Goal: Transaction & Acquisition: Book appointment/travel/reservation

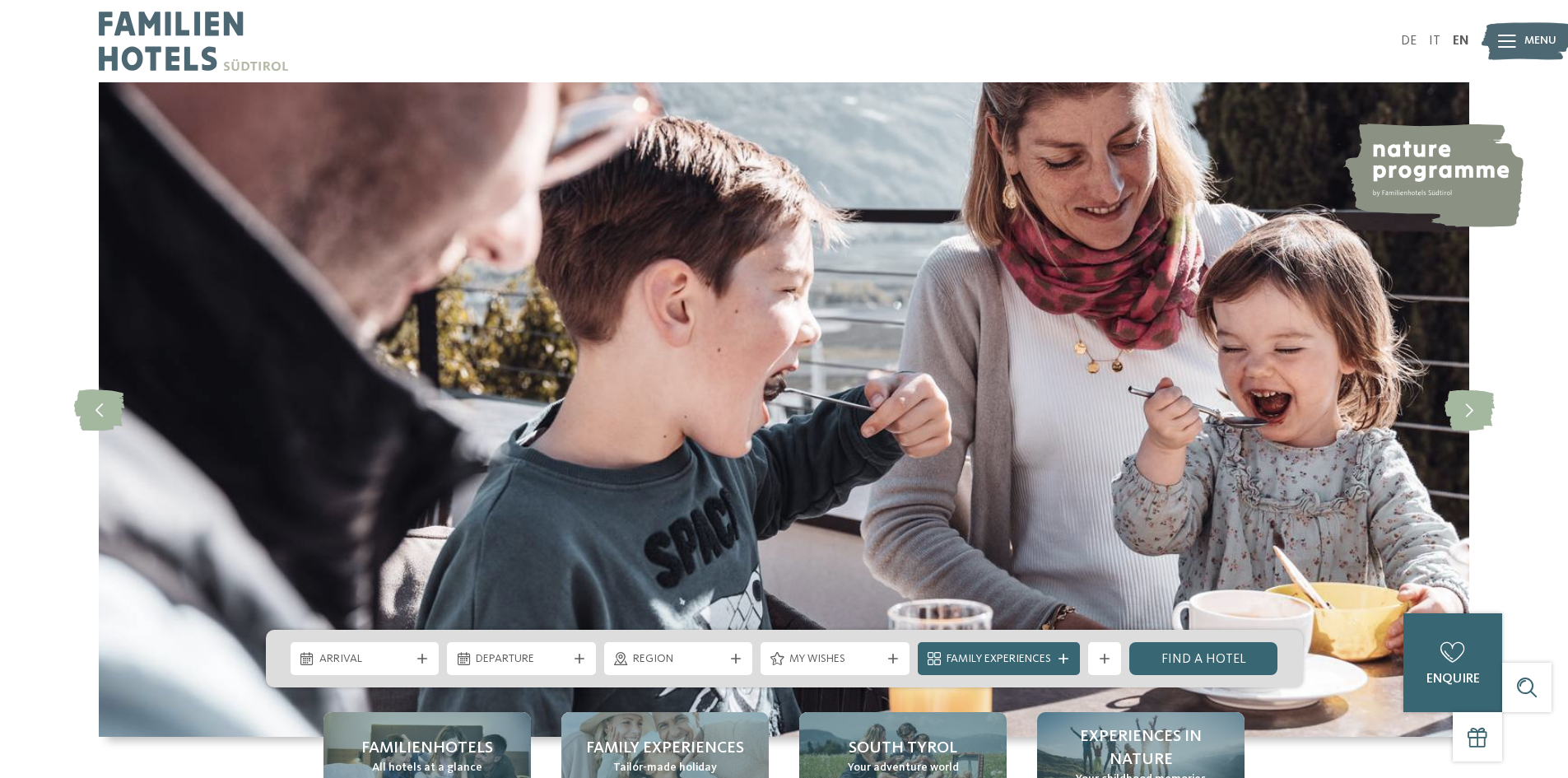
click at [200, 30] on img at bounding box center [194, 41] width 190 height 82
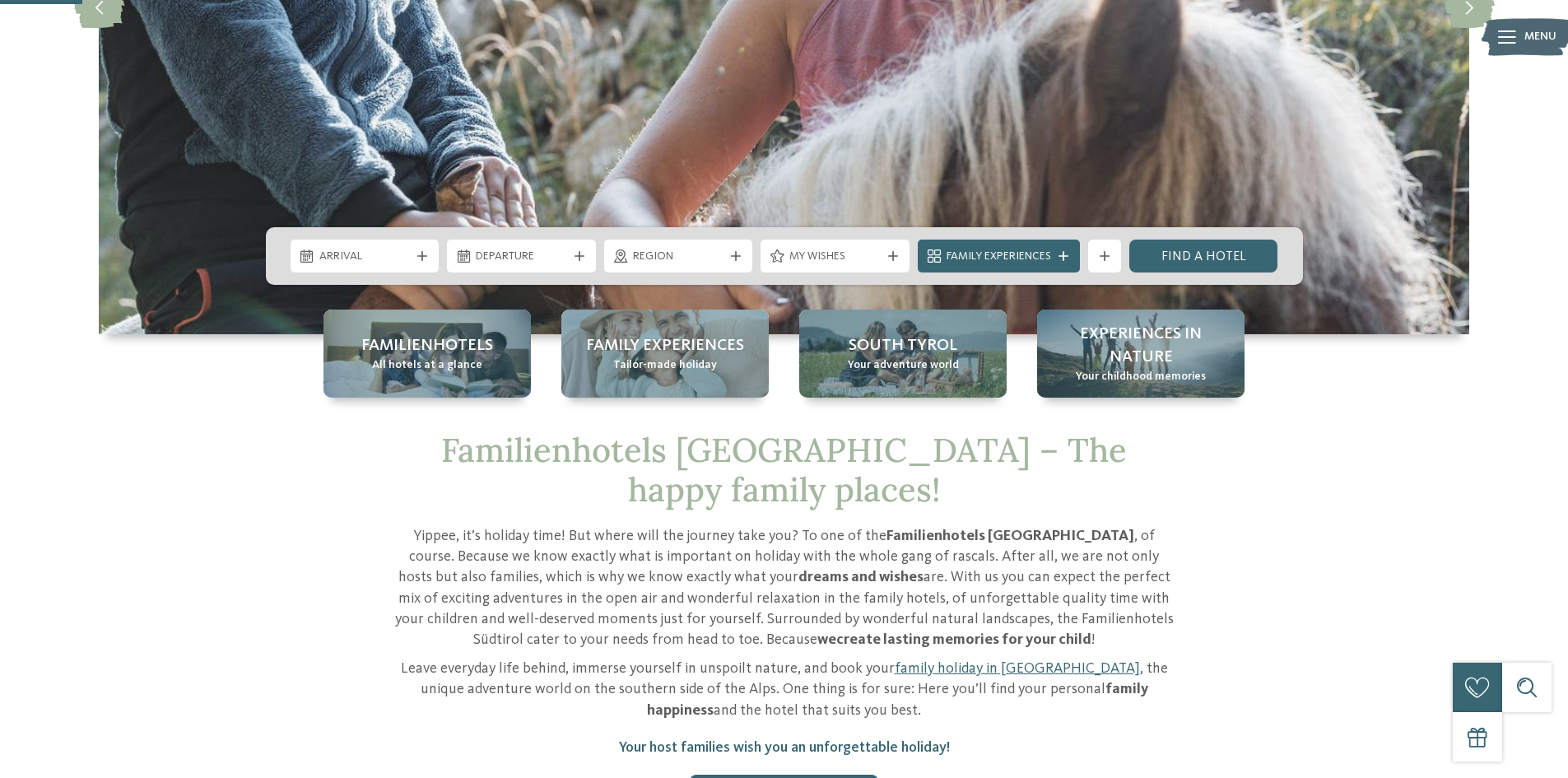
scroll to position [402, 0]
click at [386, 241] on div "Arrival" at bounding box center [365, 257] width 149 height 33
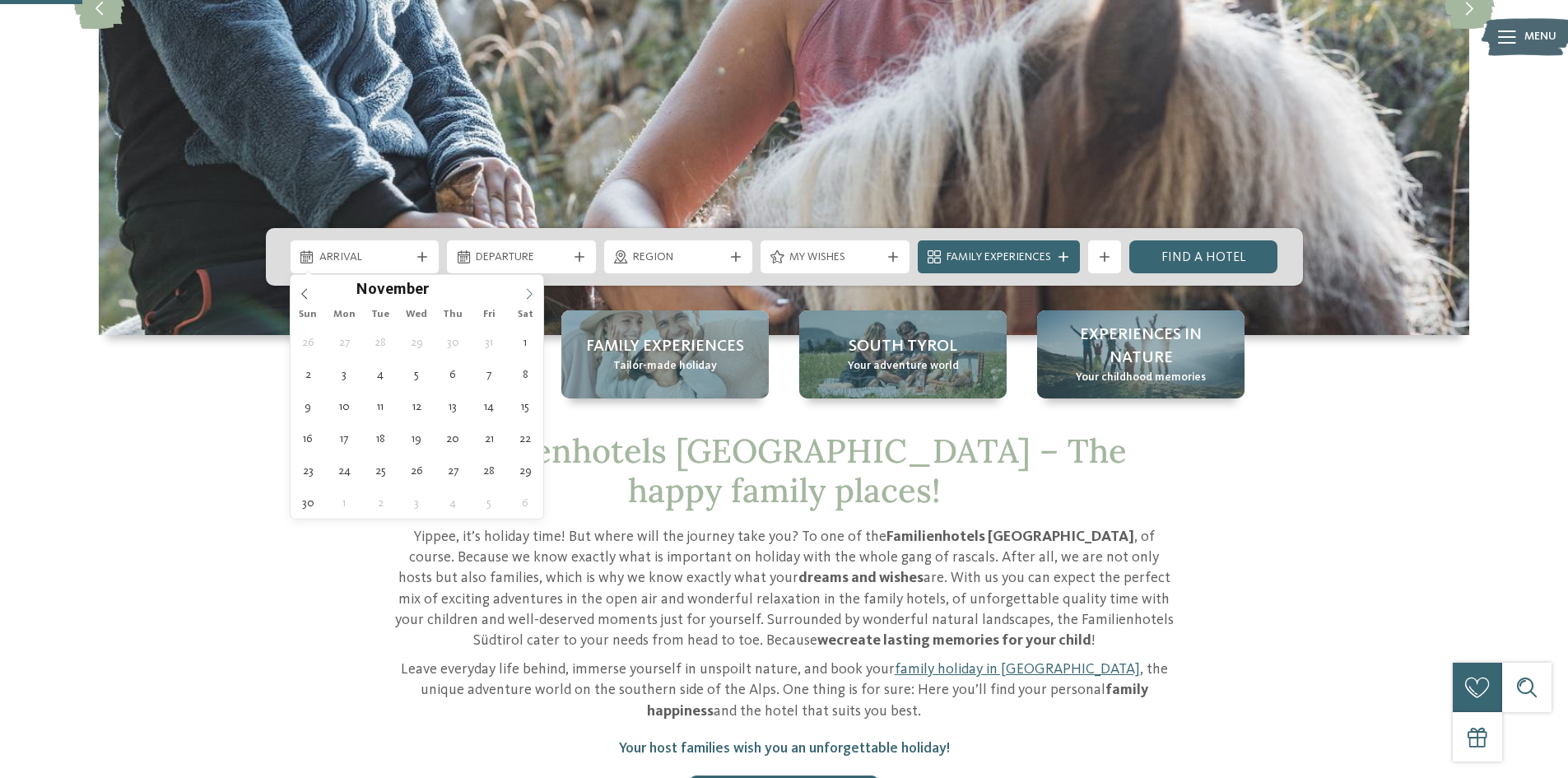
click at [520, 301] on span at bounding box center [529, 289] width 28 height 28
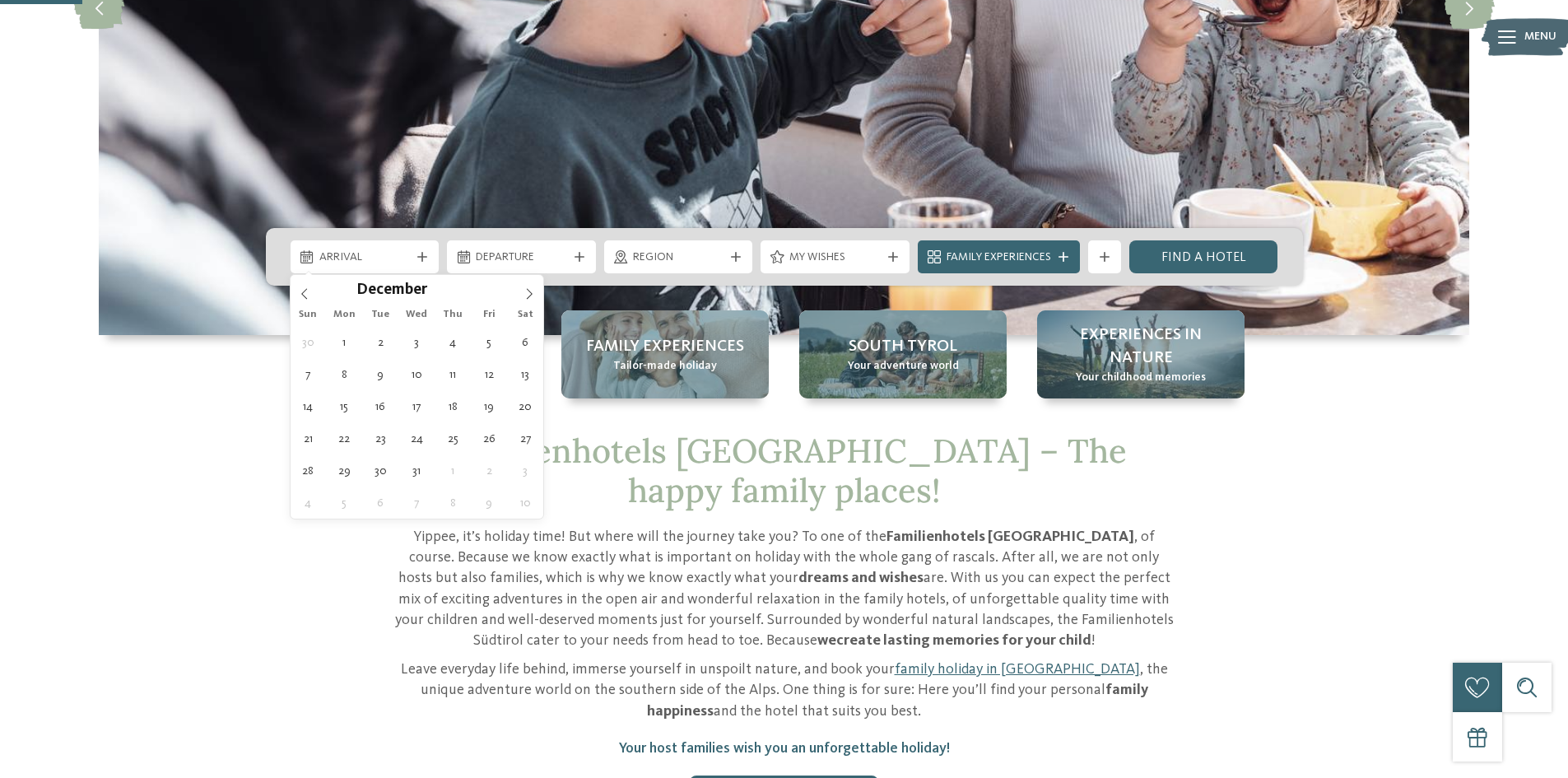
click at [509, 434] on div "30 1 2 3 4 5 6 7 8 9 10 11 12 13 14 15 16 17 18 19 20 21 22 23 24 25 26 27 28 2…" at bounding box center [417, 422] width 253 height 192
type div "27.12.2025"
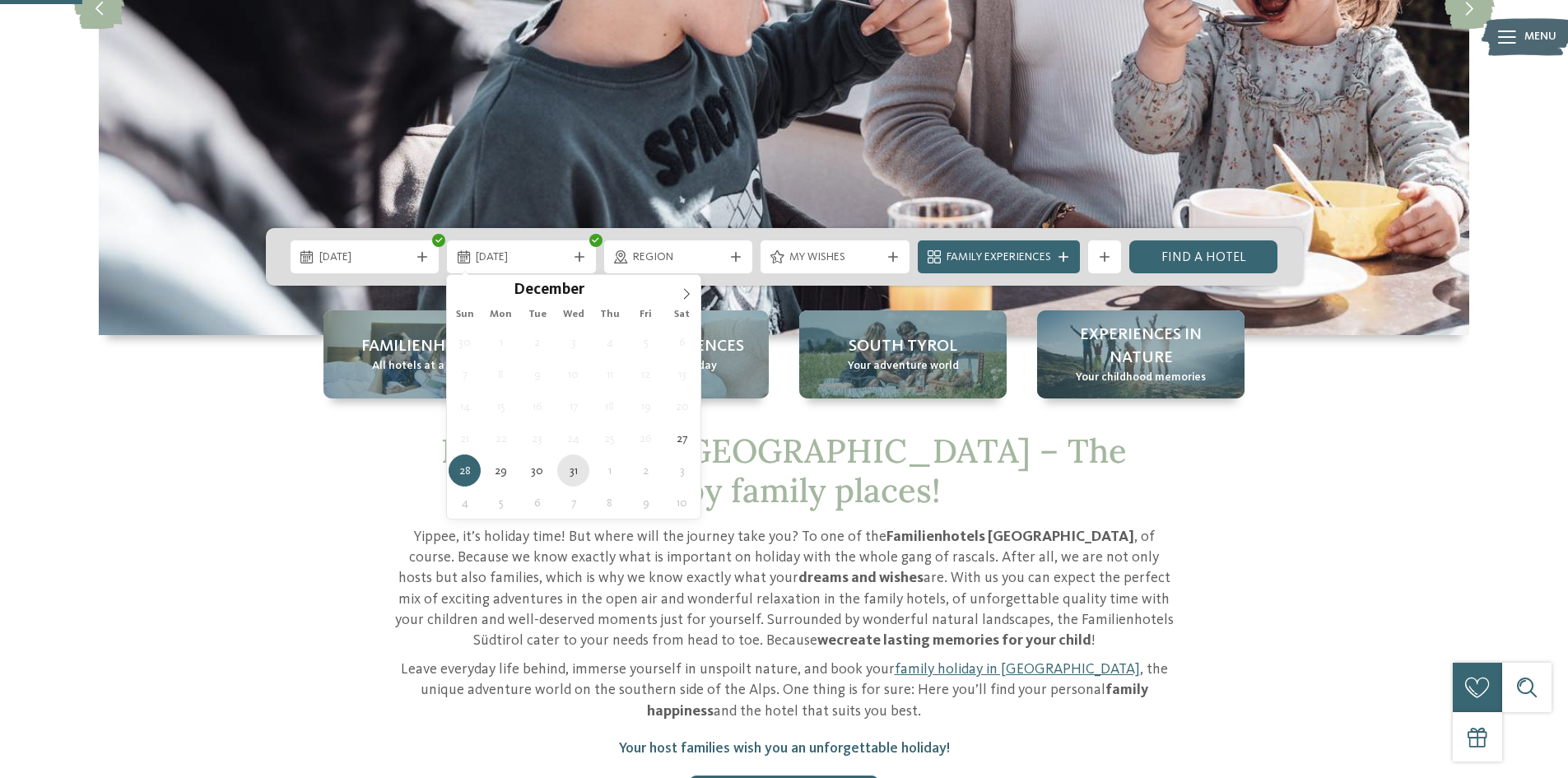
type div "31.12.2025"
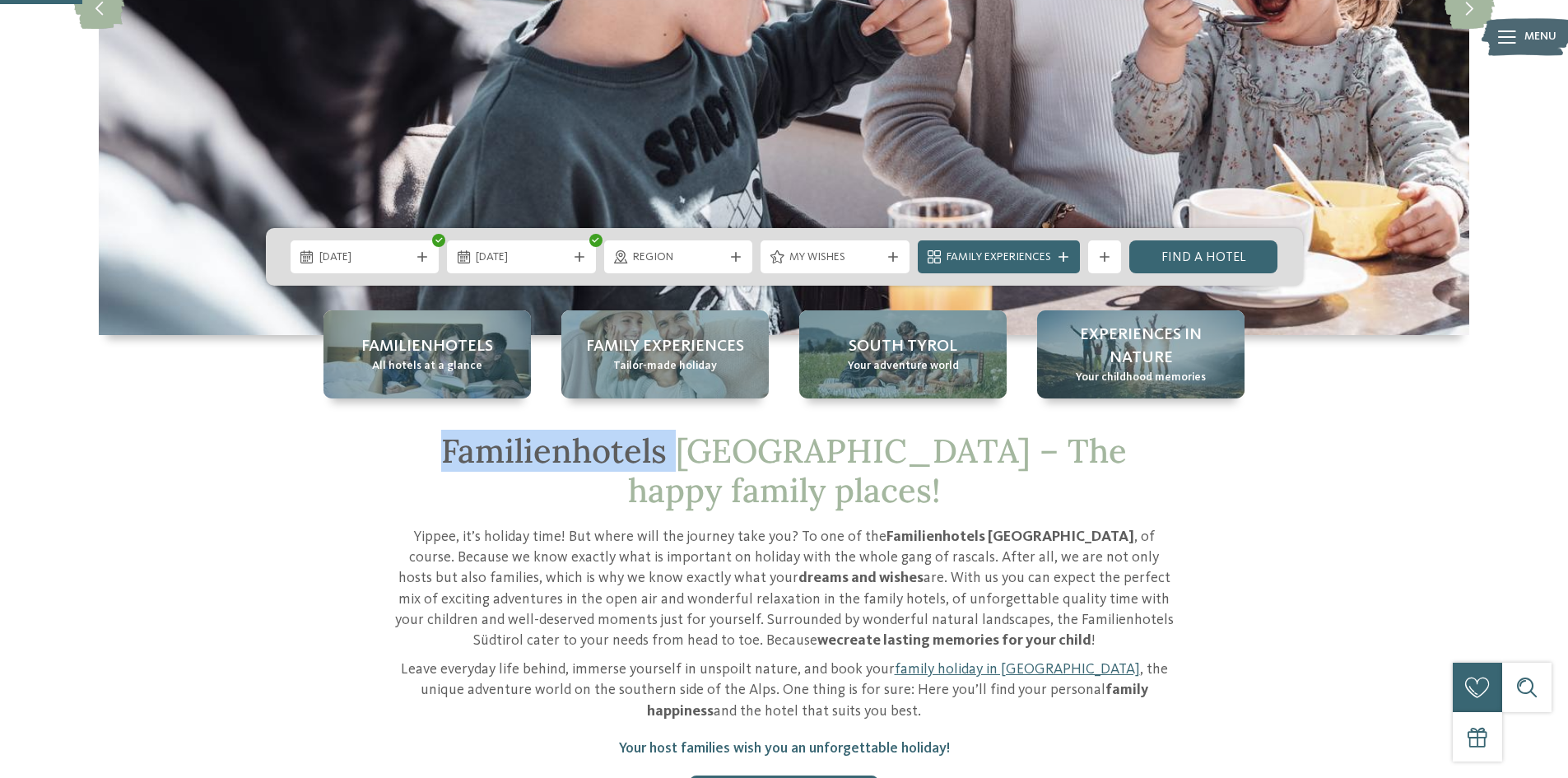
click at [572, 470] on span "Familienhotels Südtirol – The happy family places!" at bounding box center [784, 470] width 685 height 82
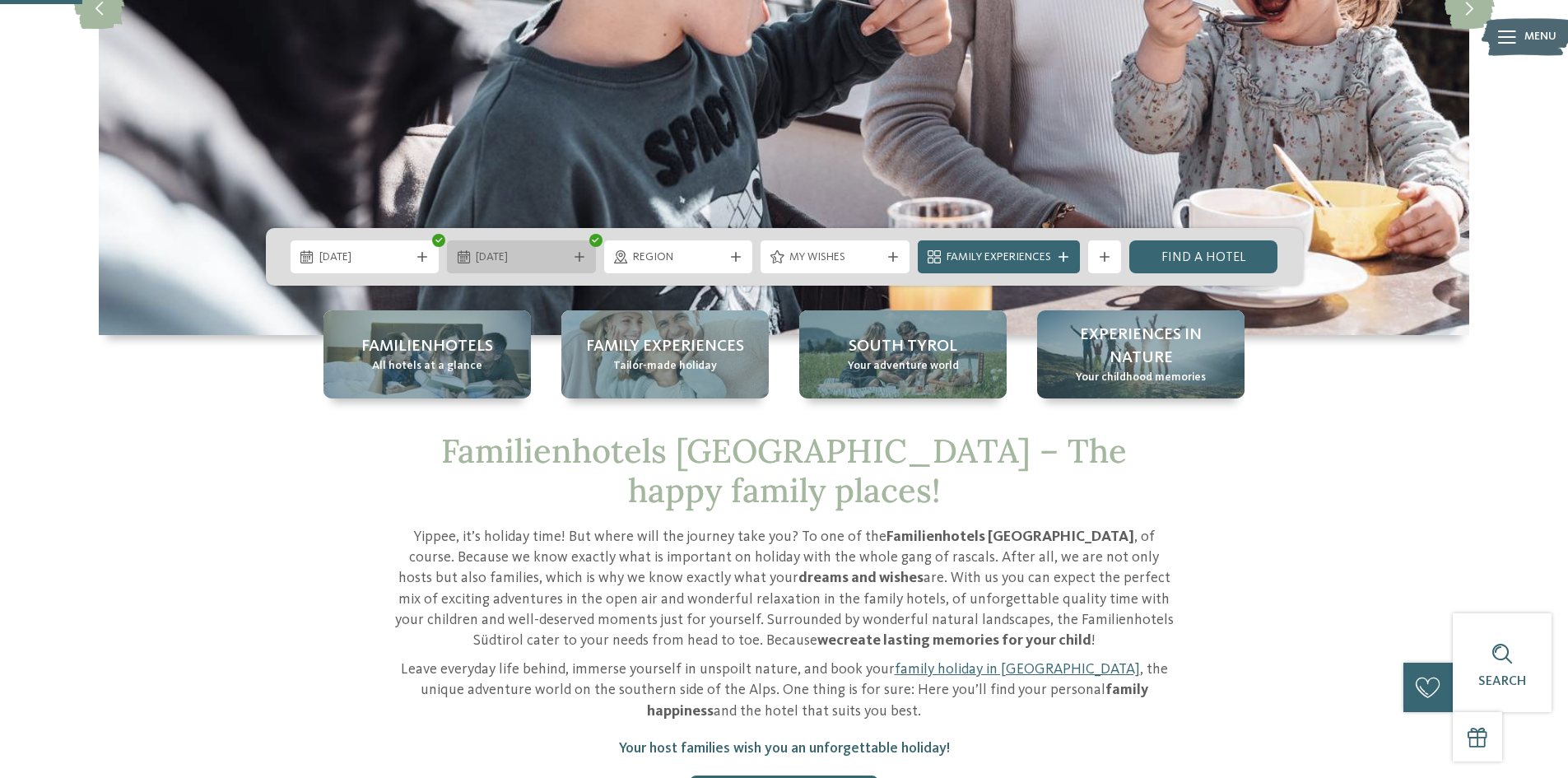
click at [565, 255] on span "31.12.2025" at bounding box center [522, 257] width 91 height 16
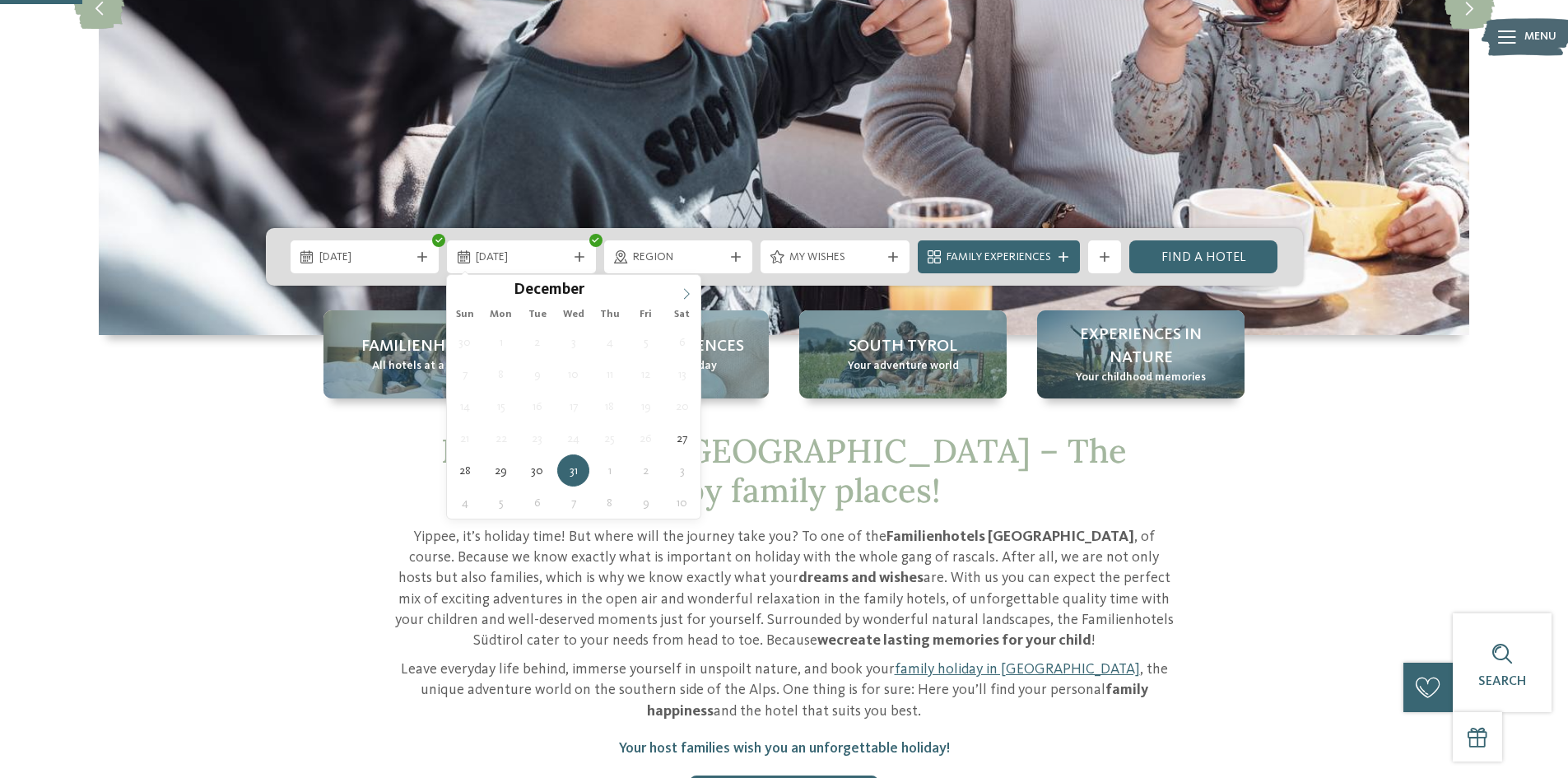
type input "****"
click at [689, 299] on icon at bounding box center [686, 293] width 11 height 11
type div "03.01.2026"
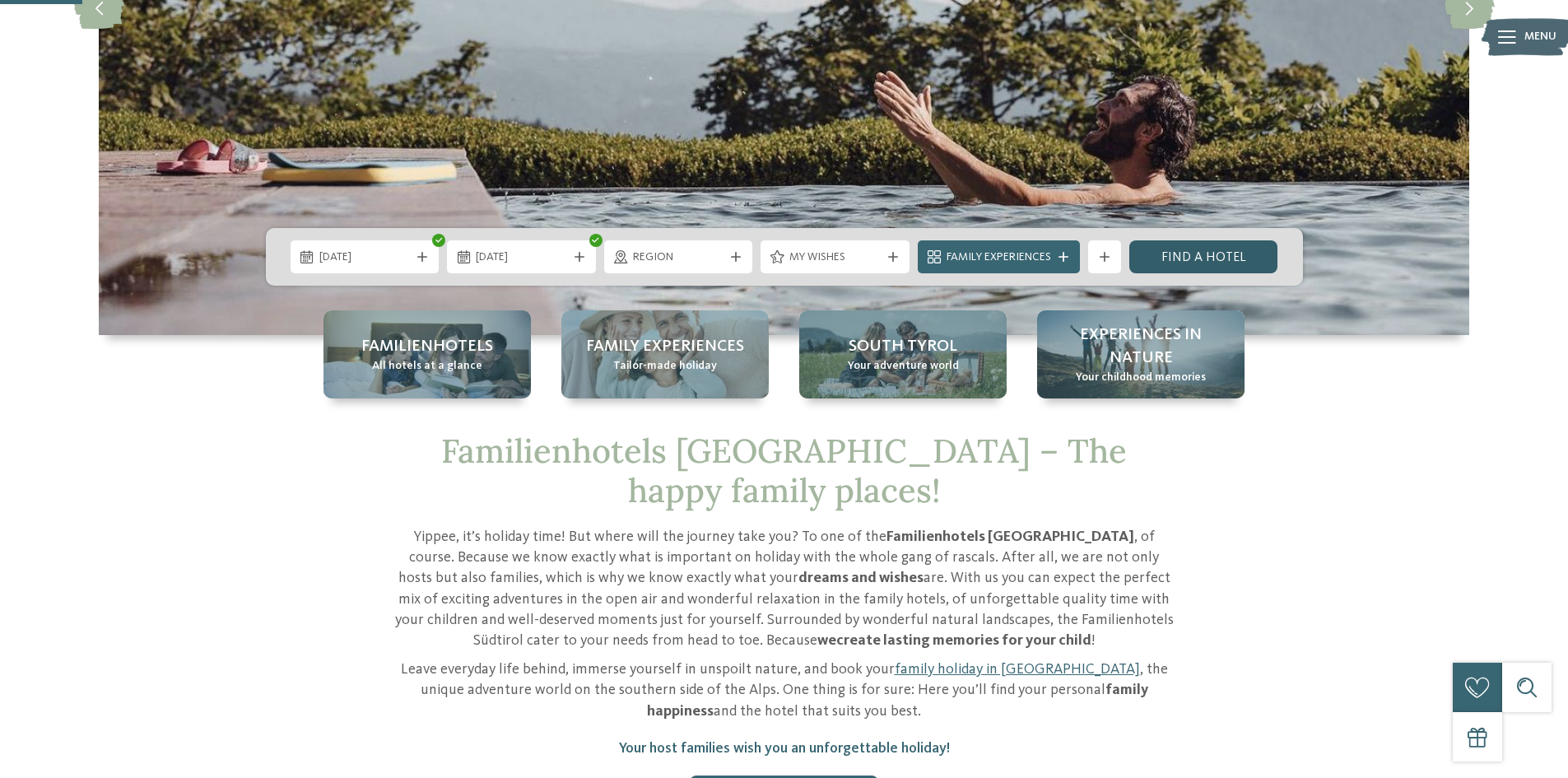
click at [1170, 253] on link "Find a hotel" at bounding box center [1203, 257] width 149 height 33
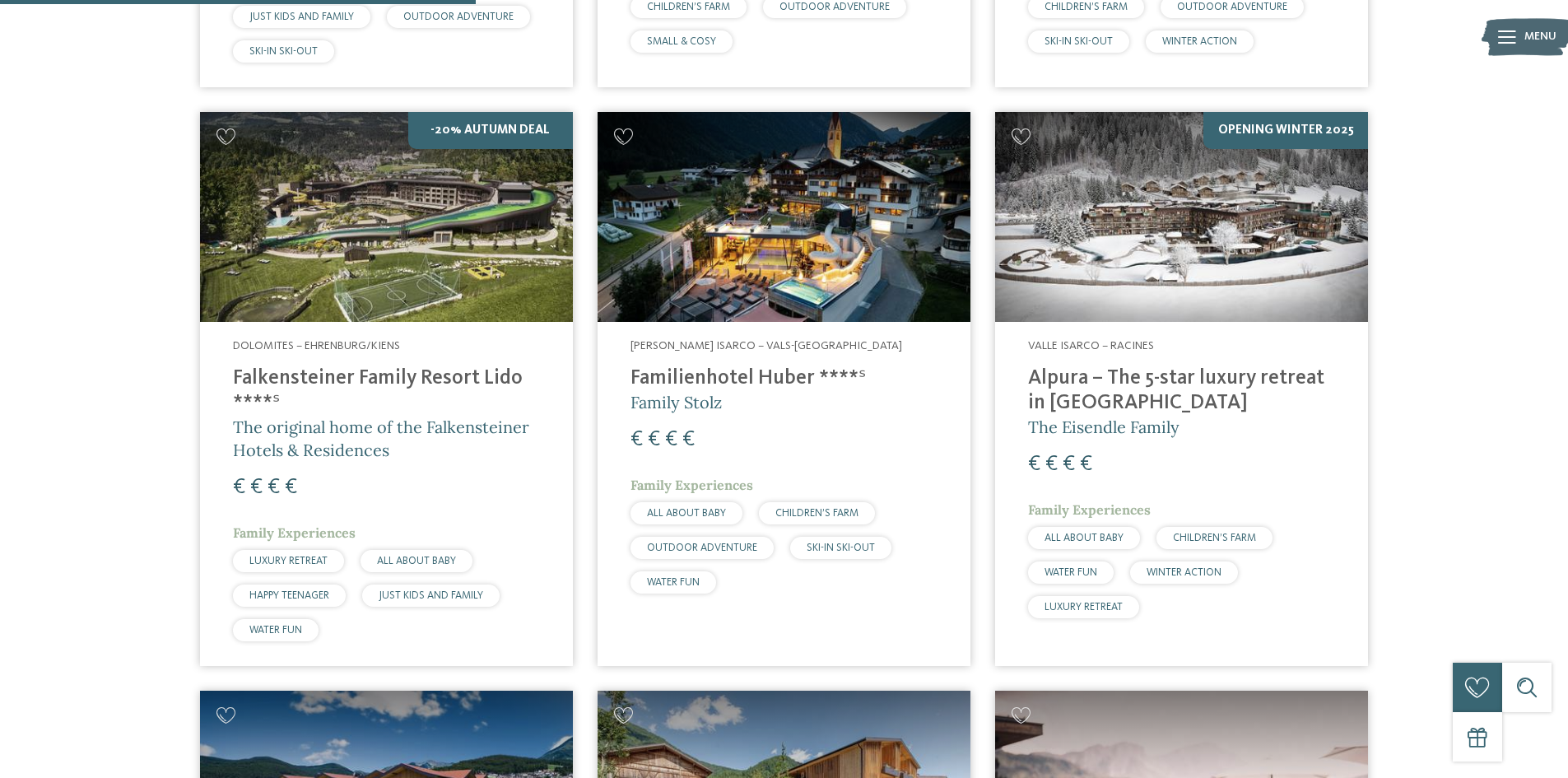
scroll to position [1063, 0]
click at [517, 263] on img at bounding box center [386, 216] width 373 height 210
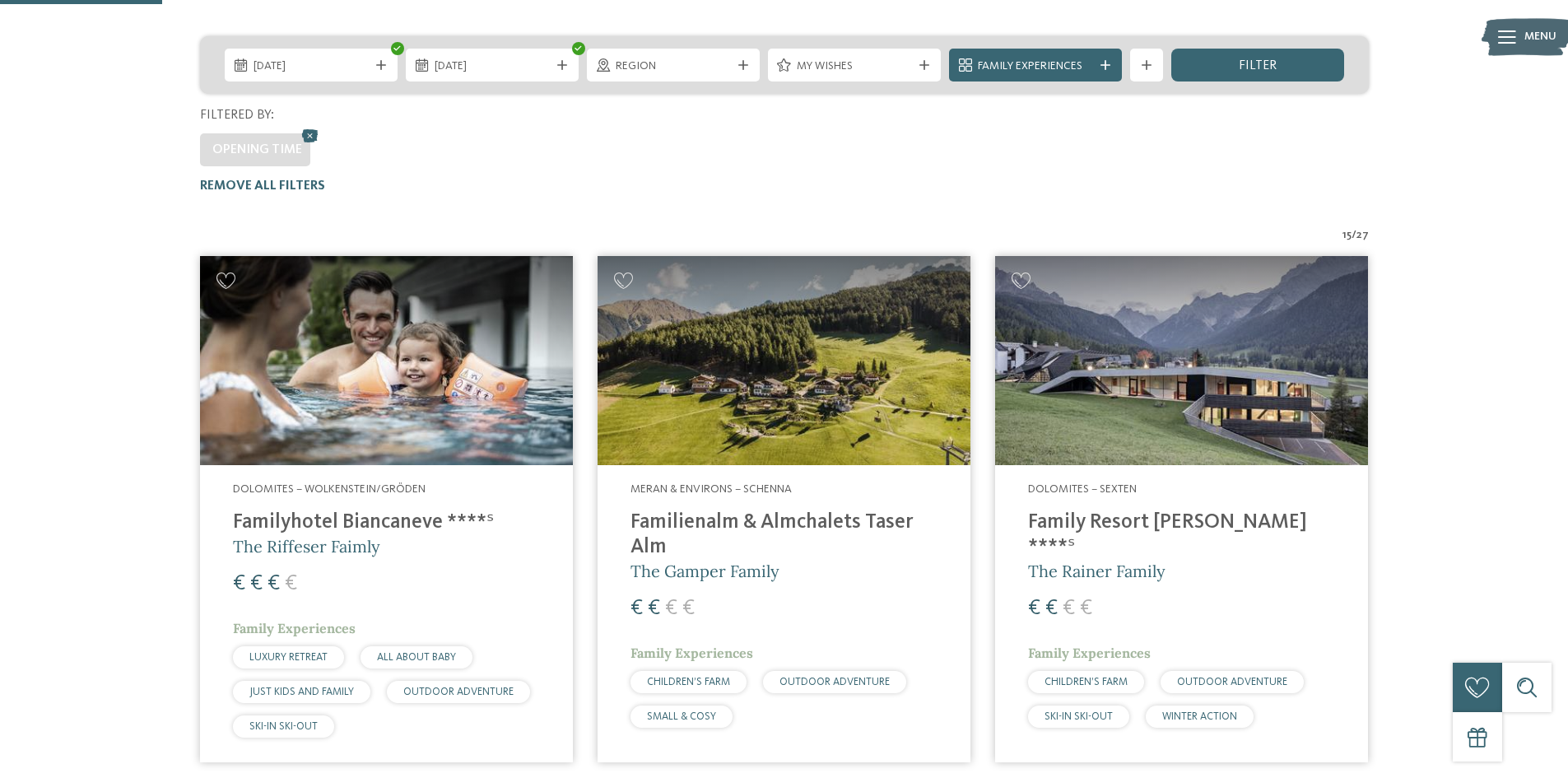
scroll to position [350, 0]
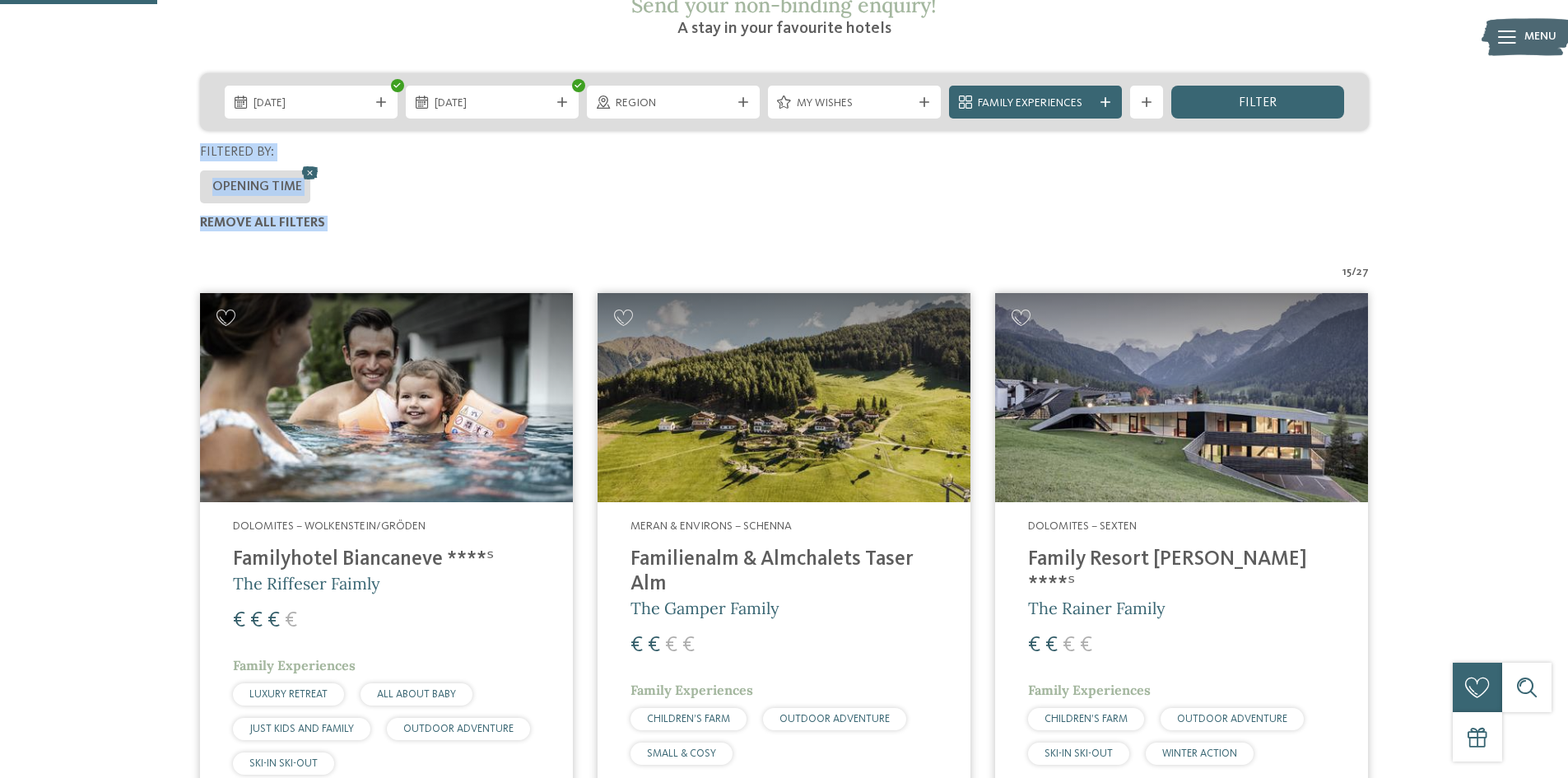
drag, startPoint x: 1290, startPoint y: 76, endPoint x: 1264, endPoint y: 229, distance: 155.2
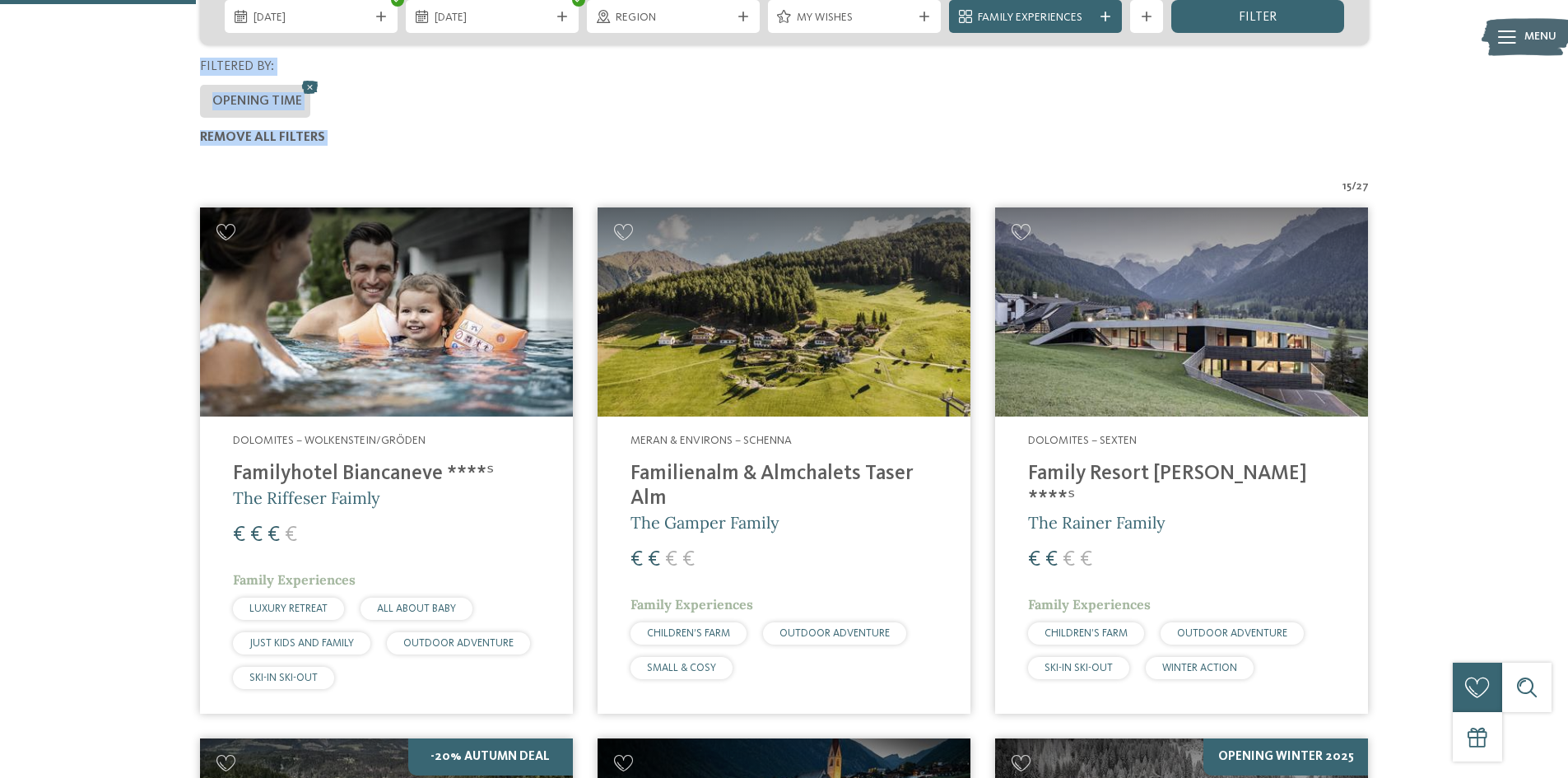
scroll to position [437, 0]
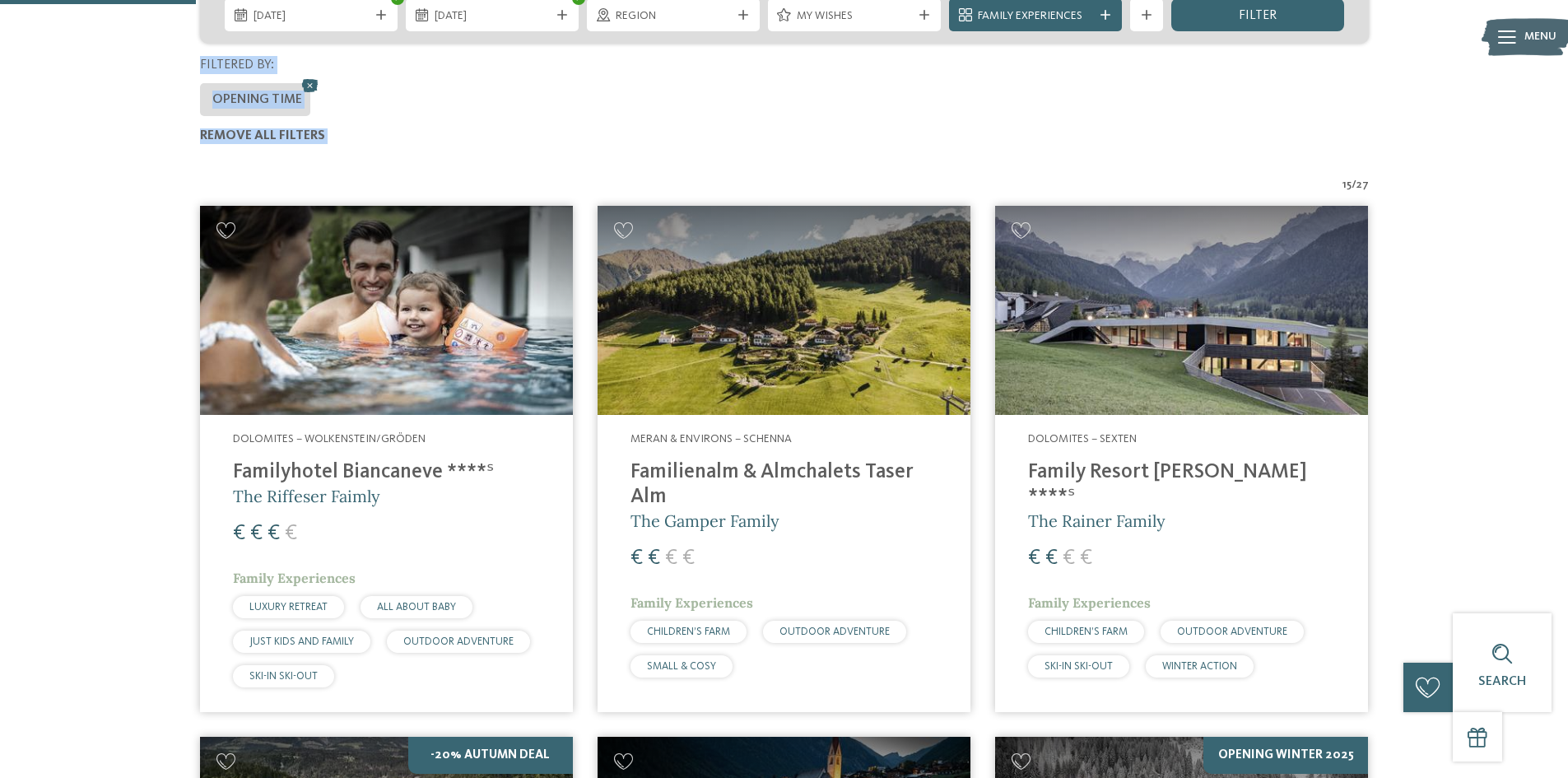
click at [721, 461] on h4 "Familienalm & Almchalets Taser Alm" at bounding box center [784, 485] width 307 height 49
click at [754, 364] on img at bounding box center [784, 311] width 373 height 210
click at [1196, 461] on h4 "Family Resort Rainer ****ˢ" at bounding box center [1182, 485] width 307 height 49
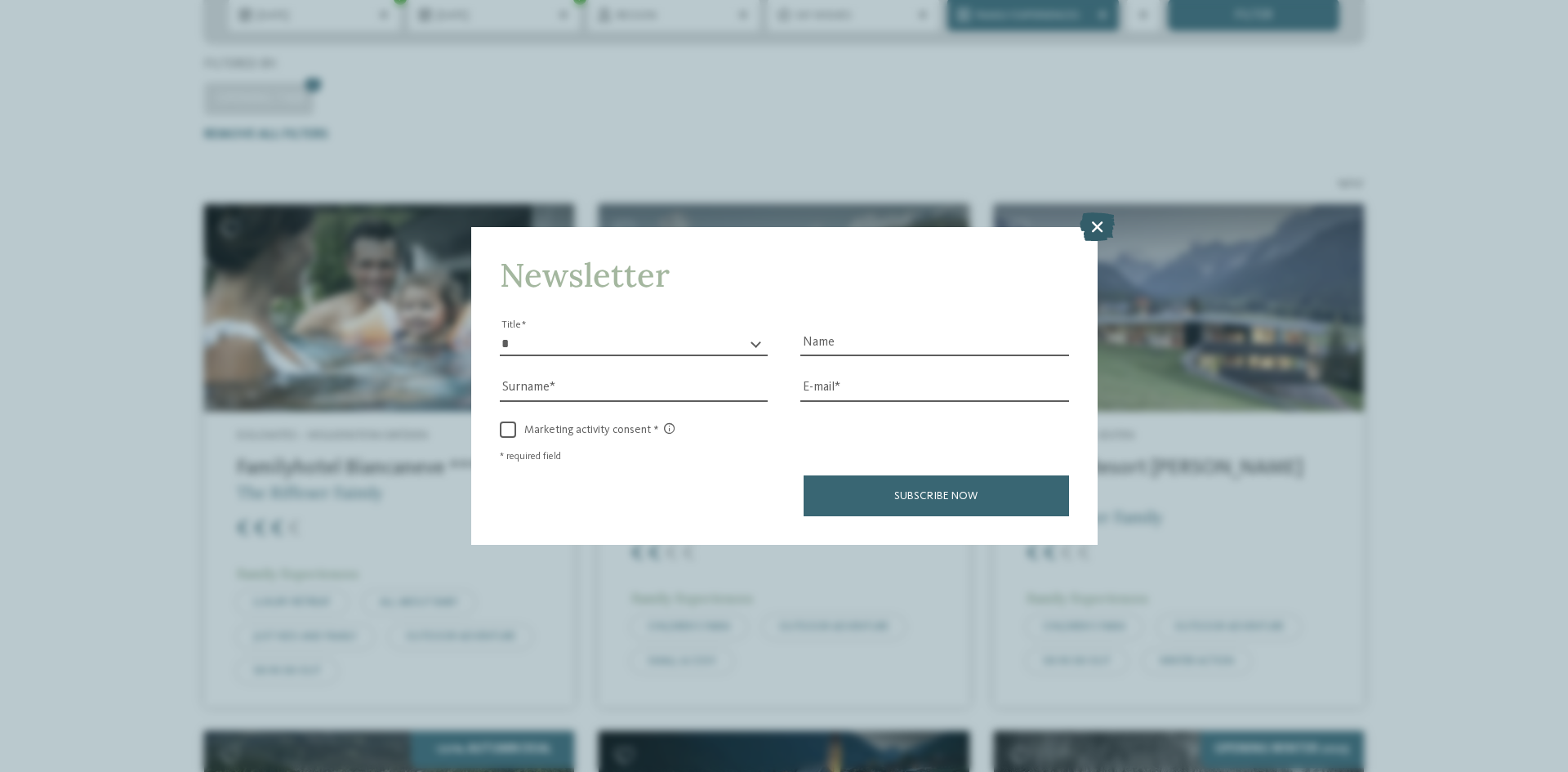
click at [1086, 224] on icon at bounding box center [1097, 226] width 35 height 28
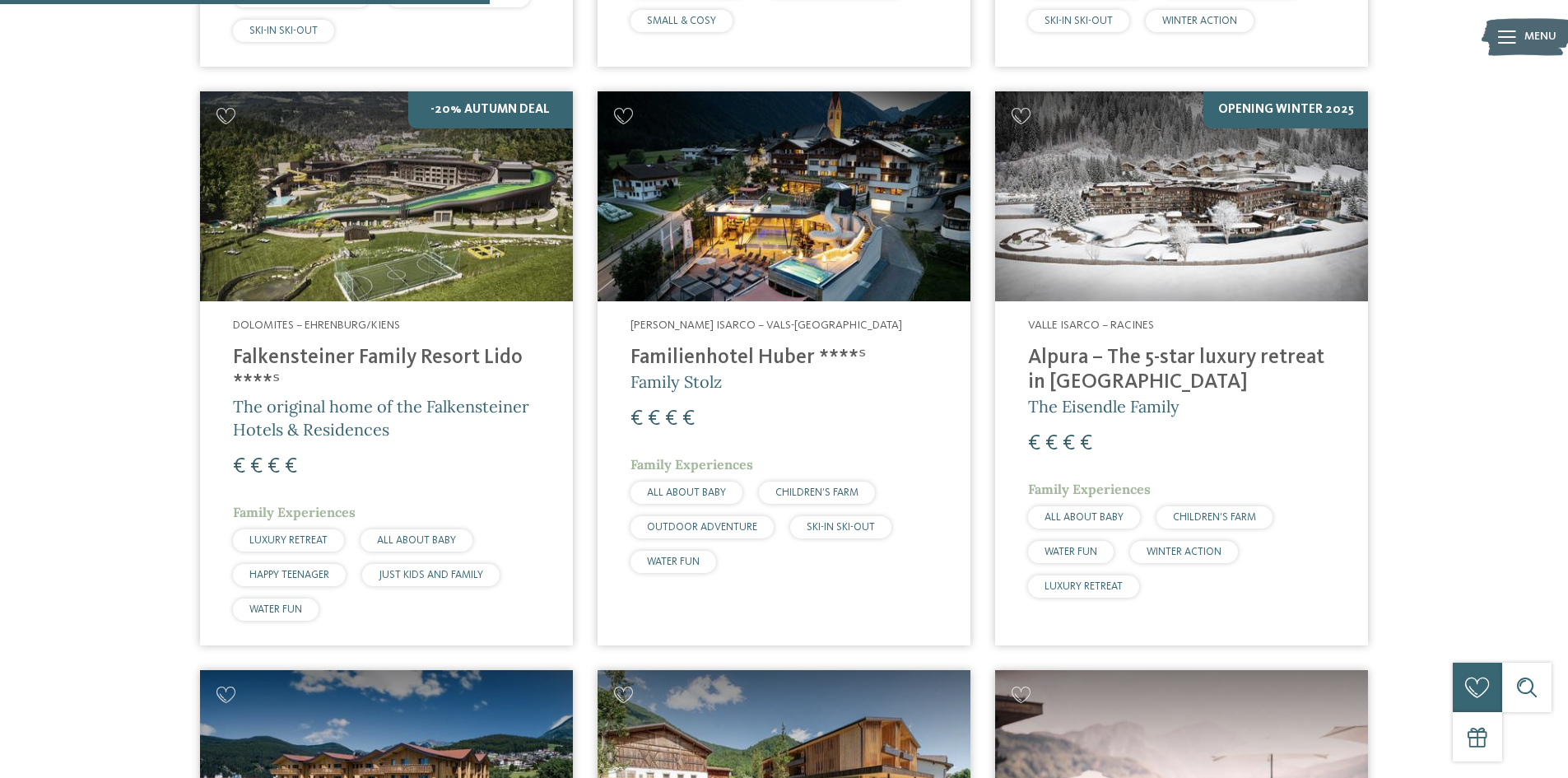
scroll to position [1096, 0]
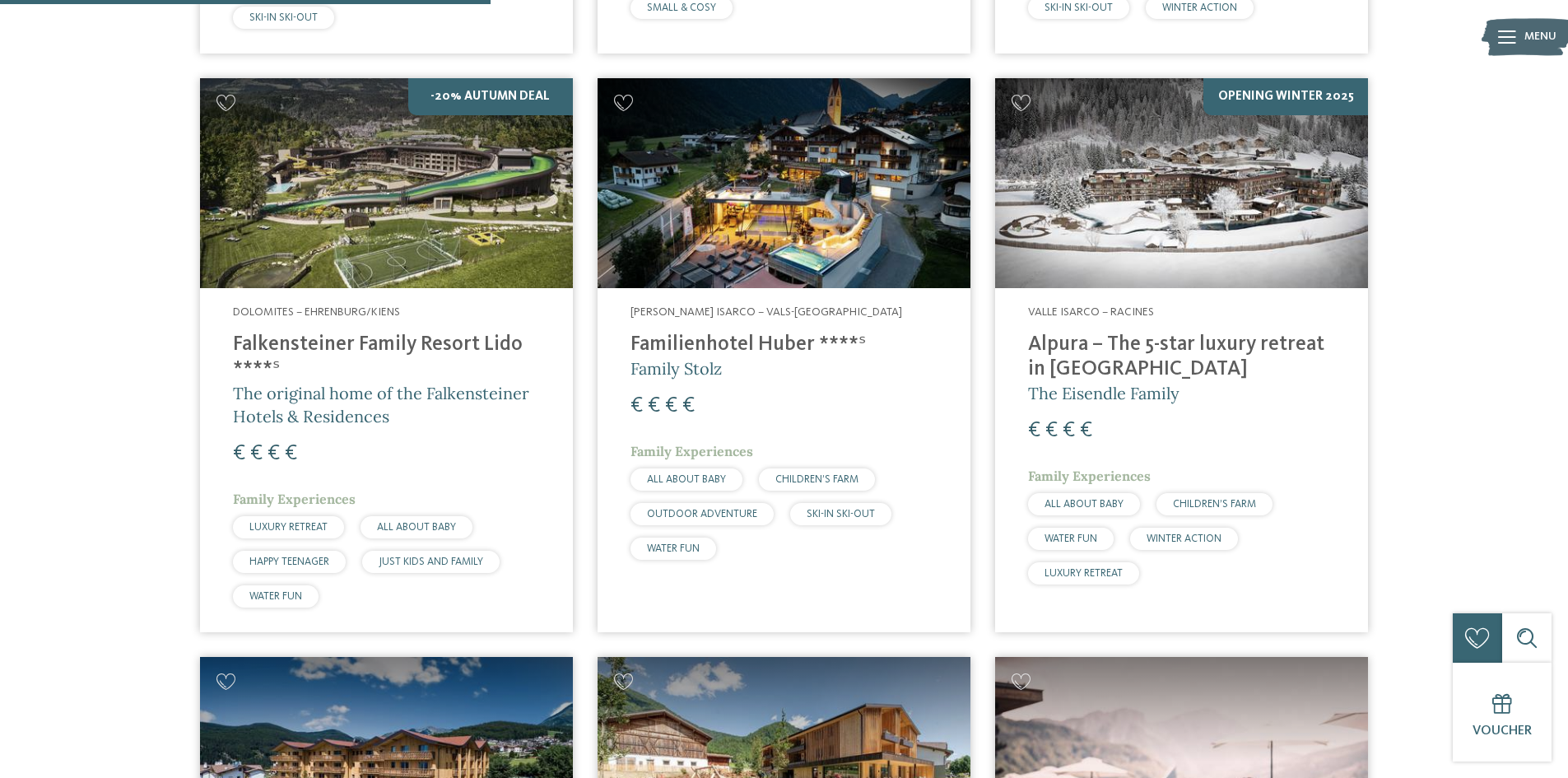
click at [1100, 333] on h4 "Alpura – The 5-star luxury retreat in [GEOGRAPHIC_DATA]" at bounding box center [1182, 357] width 307 height 49
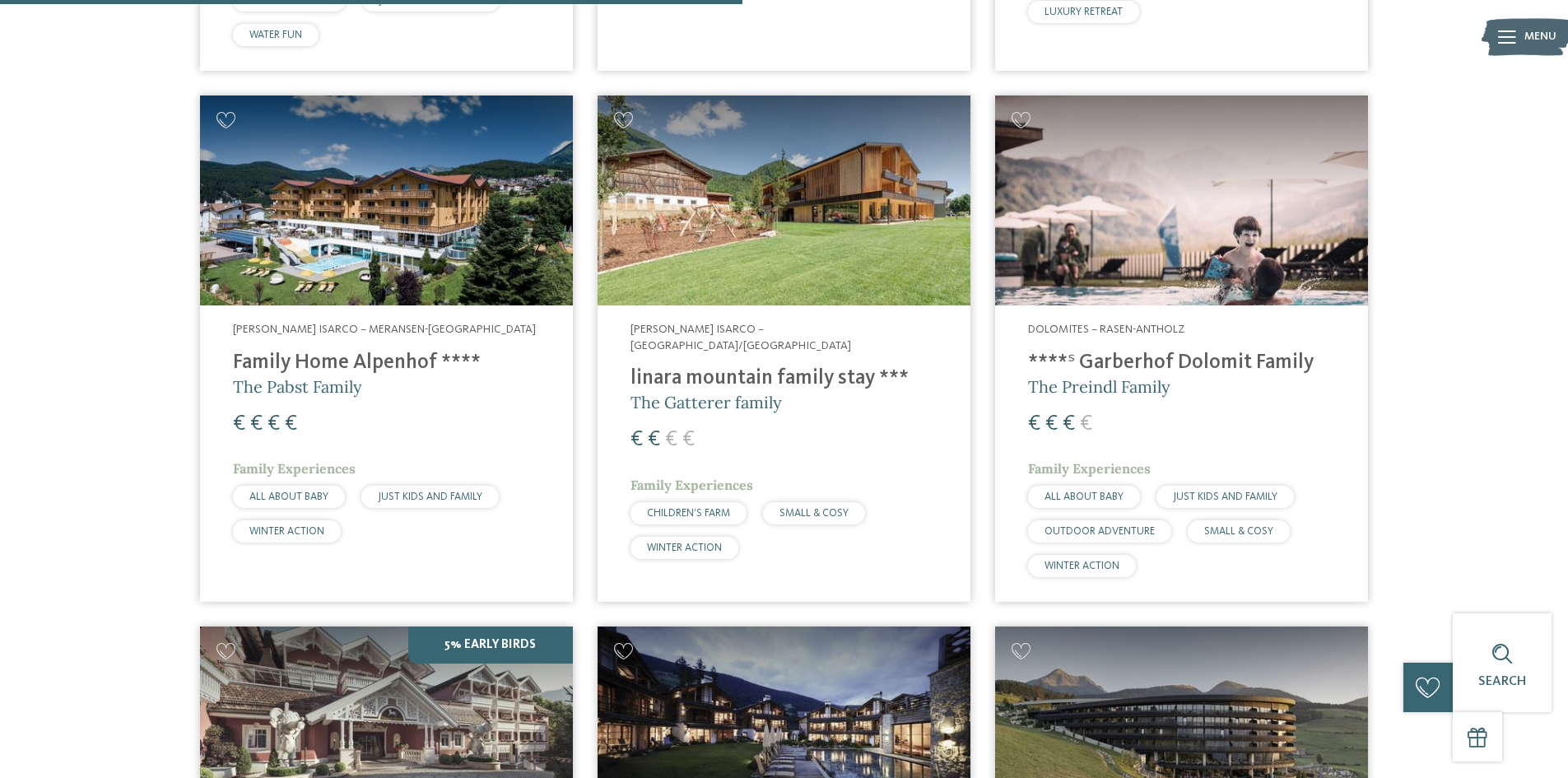
scroll to position [1659, 0]
click at [429, 104] on img at bounding box center [386, 199] width 373 height 210
click at [794, 252] on img at bounding box center [784, 199] width 373 height 210
click at [1187, 263] on img at bounding box center [1181, 199] width 373 height 210
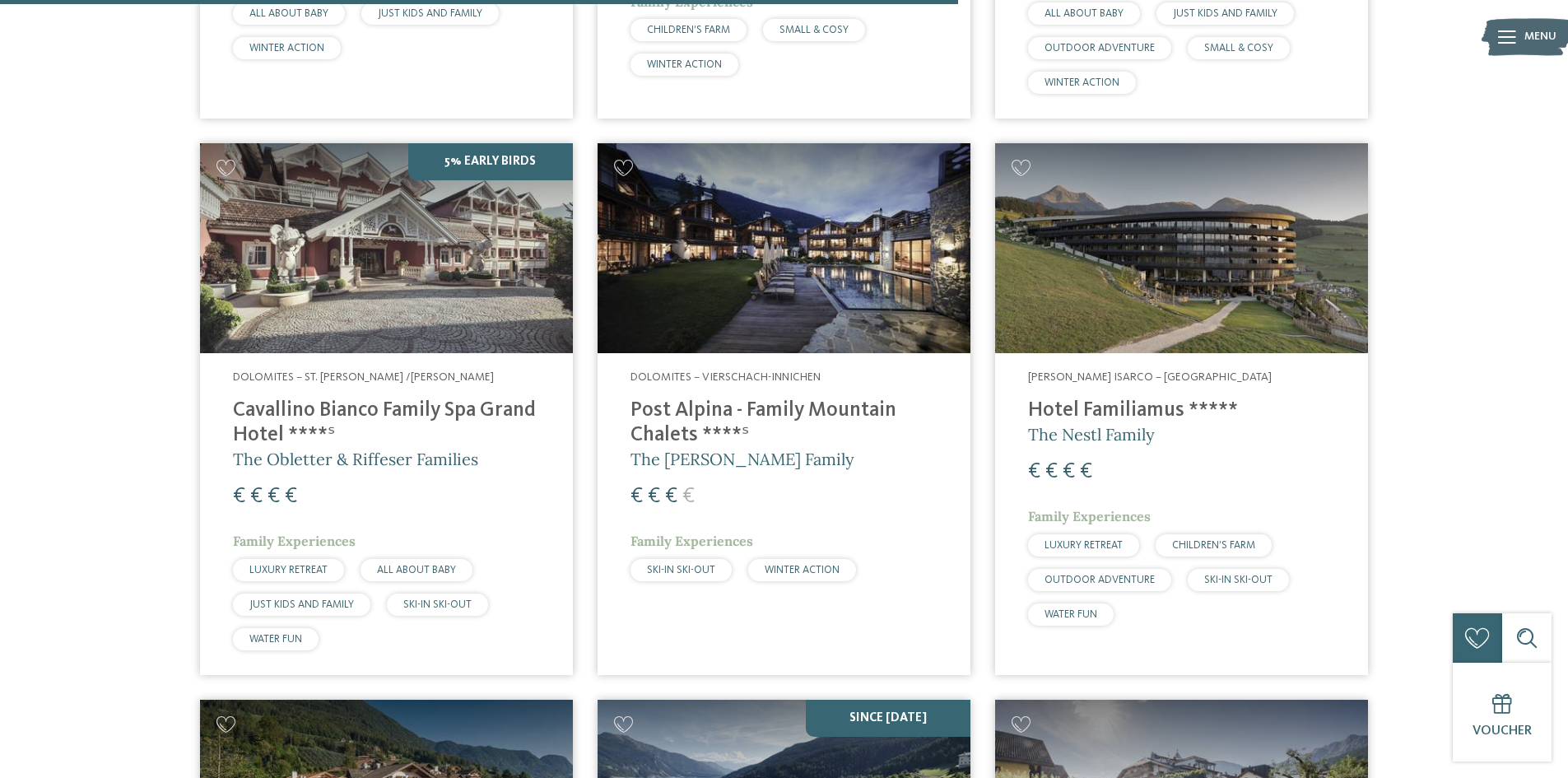
scroll to position [2150, 0]
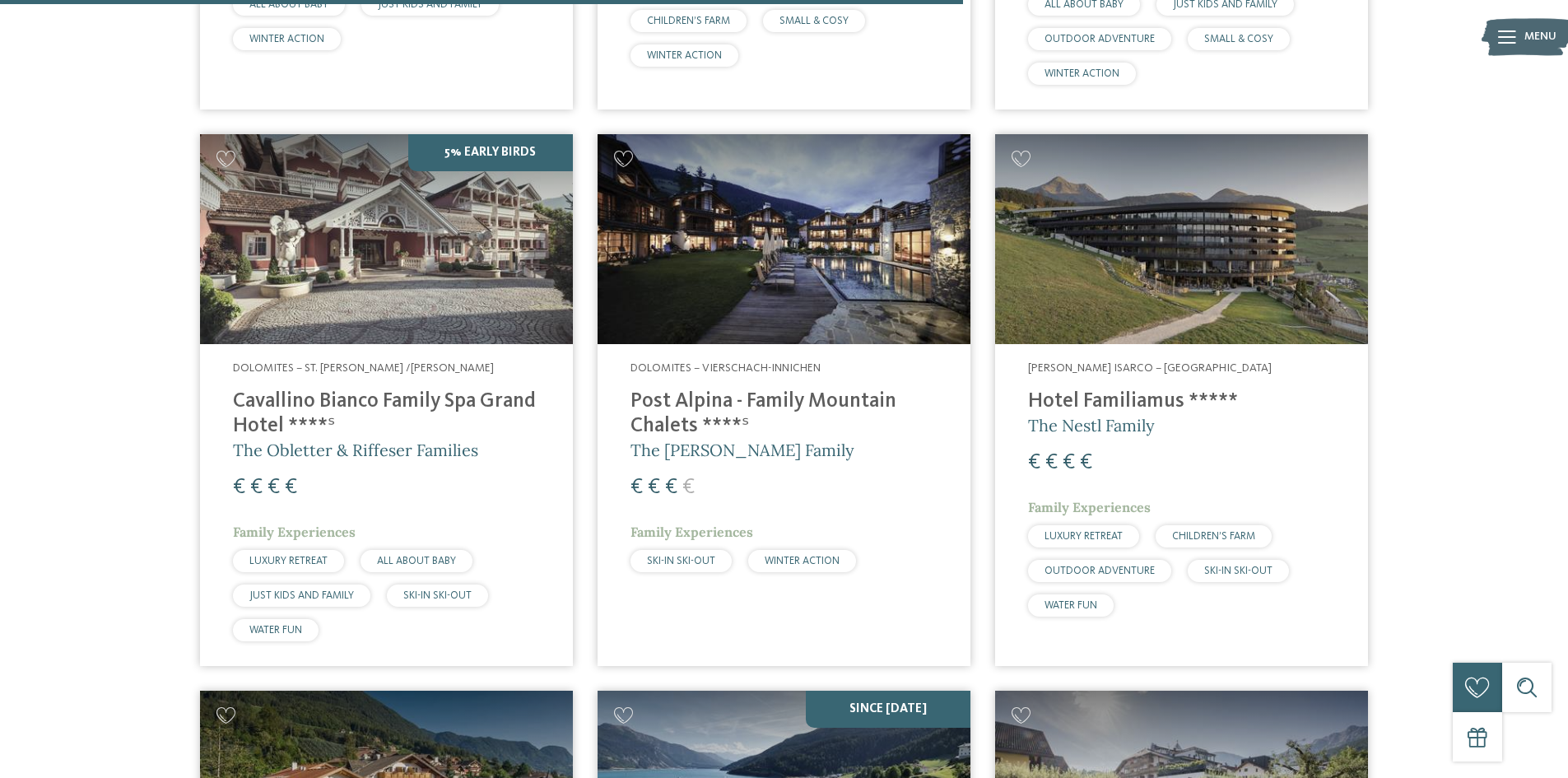
click at [455, 187] on img at bounding box center [386, 239] width 373 height 210
click at [822, 265] on img at bounding box center [784, 239] width 373 height 210
click at [1130, 415] on span "The Nestl Family" at bounding box center [1091, 425] width 127 height 21
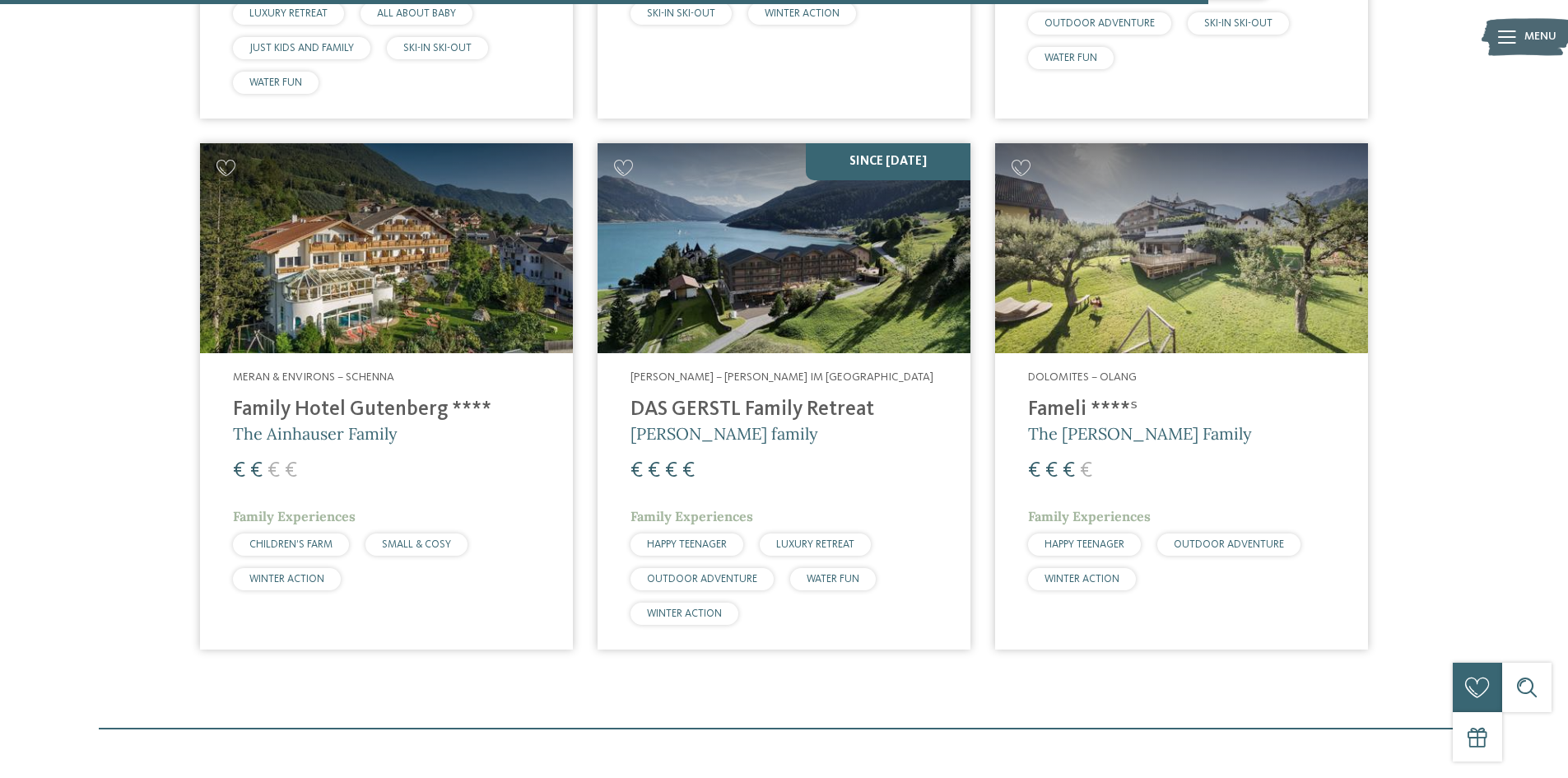
scroll to position [2699, 0]
click at [392, 256] on img at bounding box center [386, 247] width 373 height 210
click at [1183, 265] on img at bounding box center [1181, 247] width 373 height 210
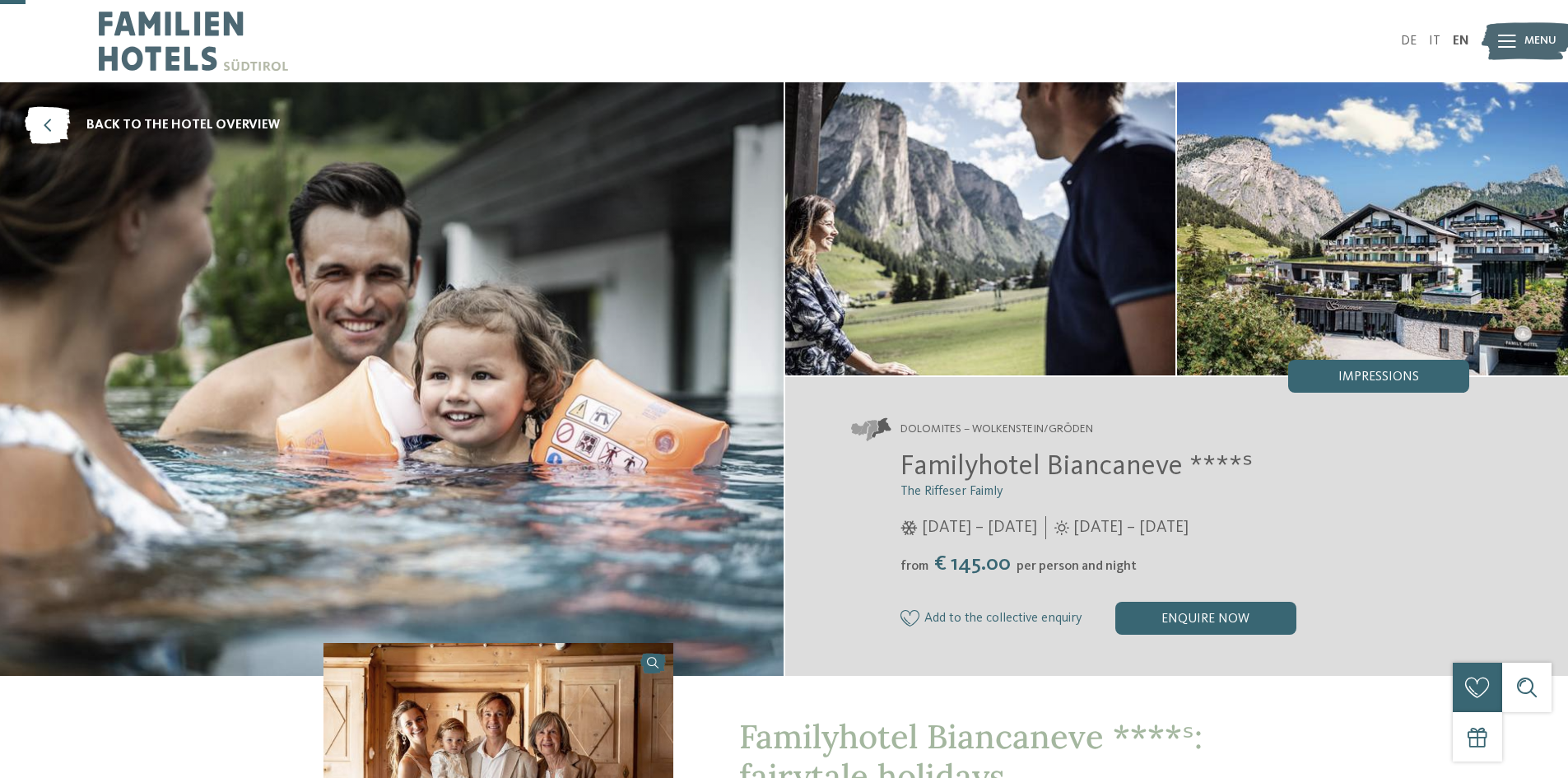
click at [1322, 179] on img at bounding box center [1372, 229] width 391 height 293
drag, startPoint x: 1291, startPoint y: 463, endPoint x: 893, endPoint y: 458, distance: 398.0
click at [893, 458] on div "Familyhotel Biancaneve ****ˢ The Riffeser Faimly 05/12/2024 – 30/03/2025 from" at bounding box center [1160, 542] width 619 height 185
copy span "Familyhotel Biancaneve ****ˢ"
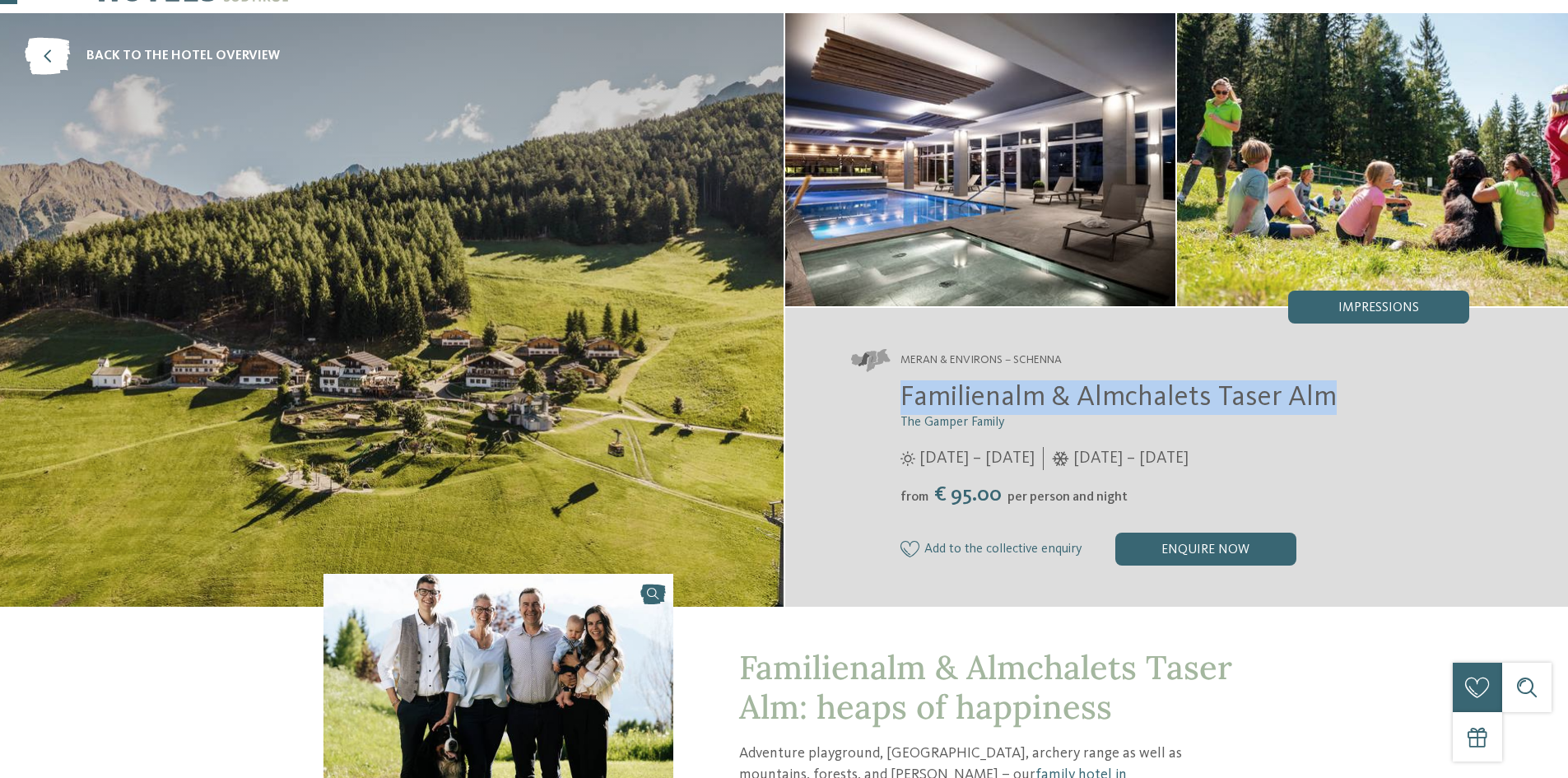
drag, startPoint x: 891, startPoint y: 395, endPoint x: 1344, endPoint y: 376, distance: 453.4
click at [1344, 376] on div "Meran & Environs – Schenna Familienalm & Almchalets Taser Alm The Gamper Family…" at bounding box center [1177, 457] width 784 height 299
copy span "Familienalm & Almchalets Taser Alm"
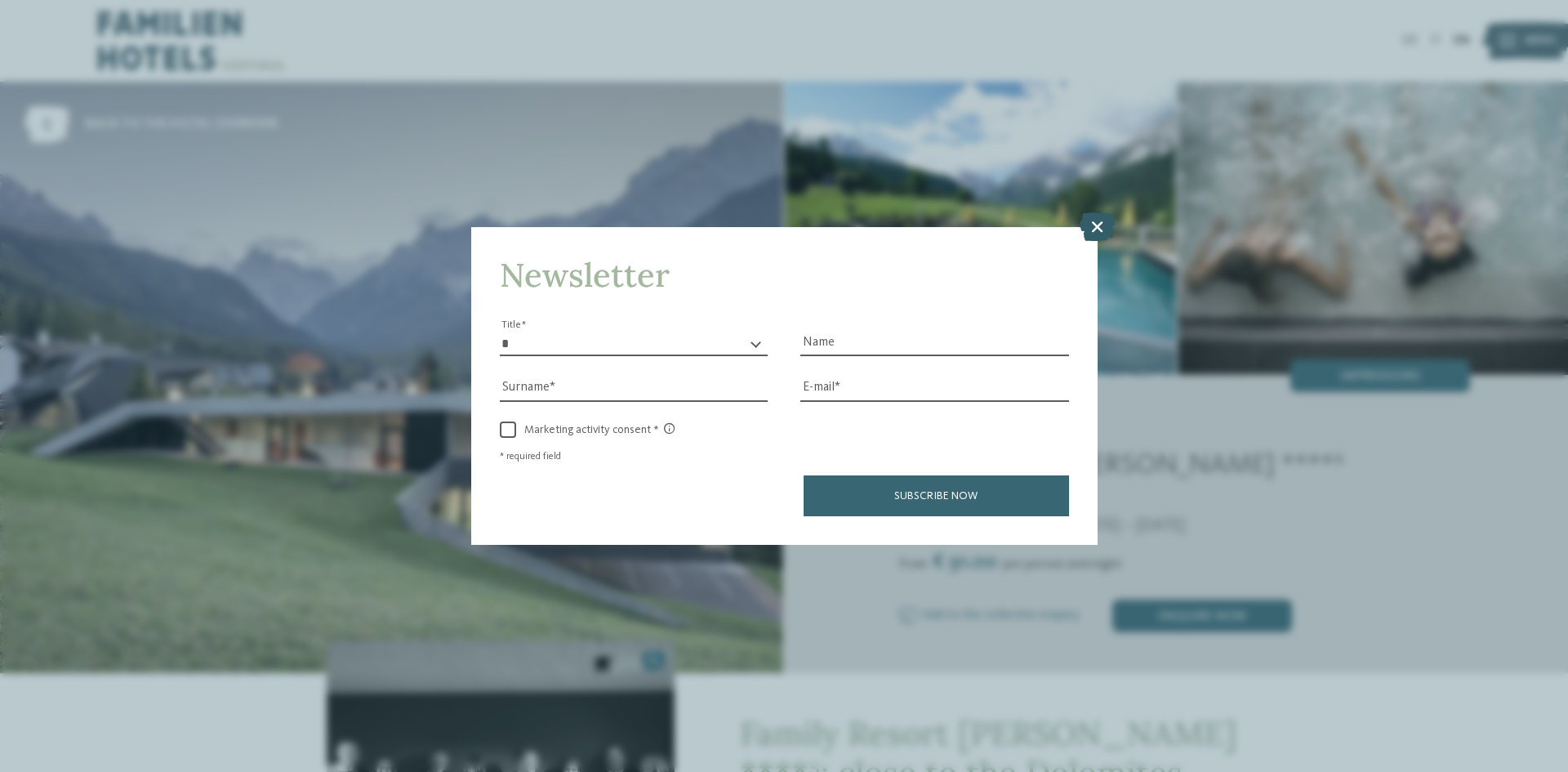
click at [1098, 235] on icon at bounding box center [1097, 226] width 35 height 28
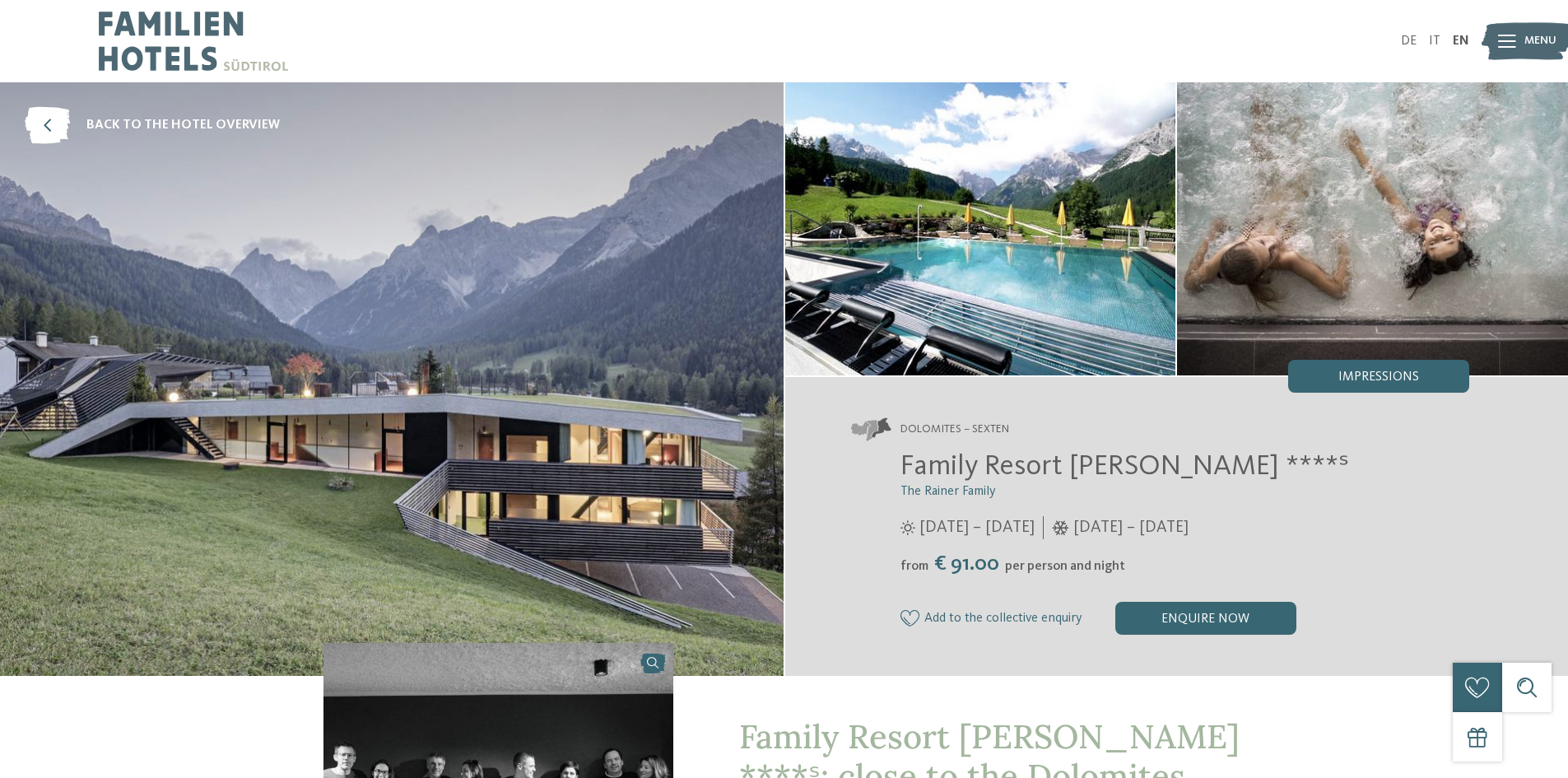
click at [1266, 283] on img at bounding box center [1372, 229] width 391 height 293
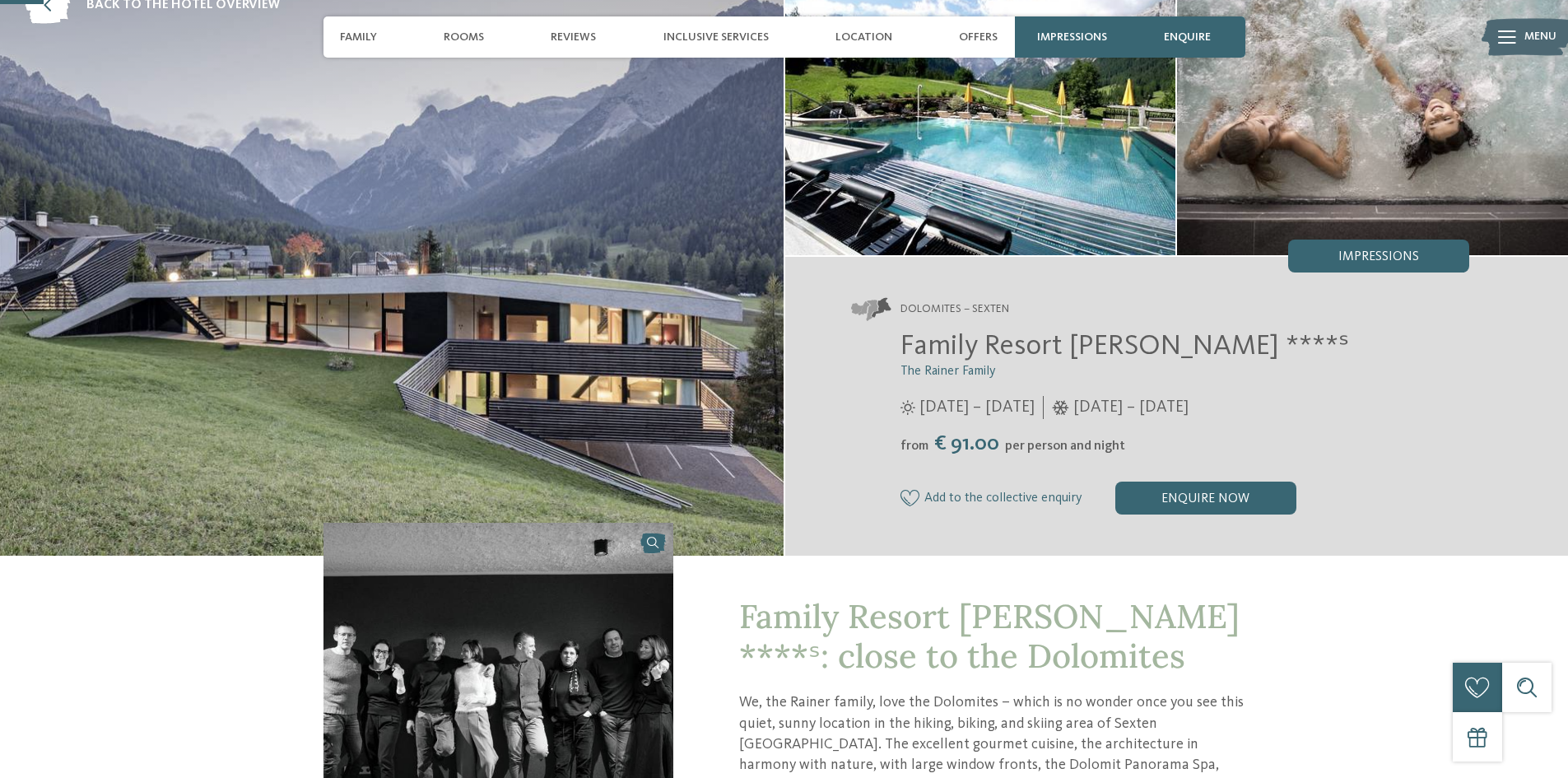
scroll to position [119, 0]
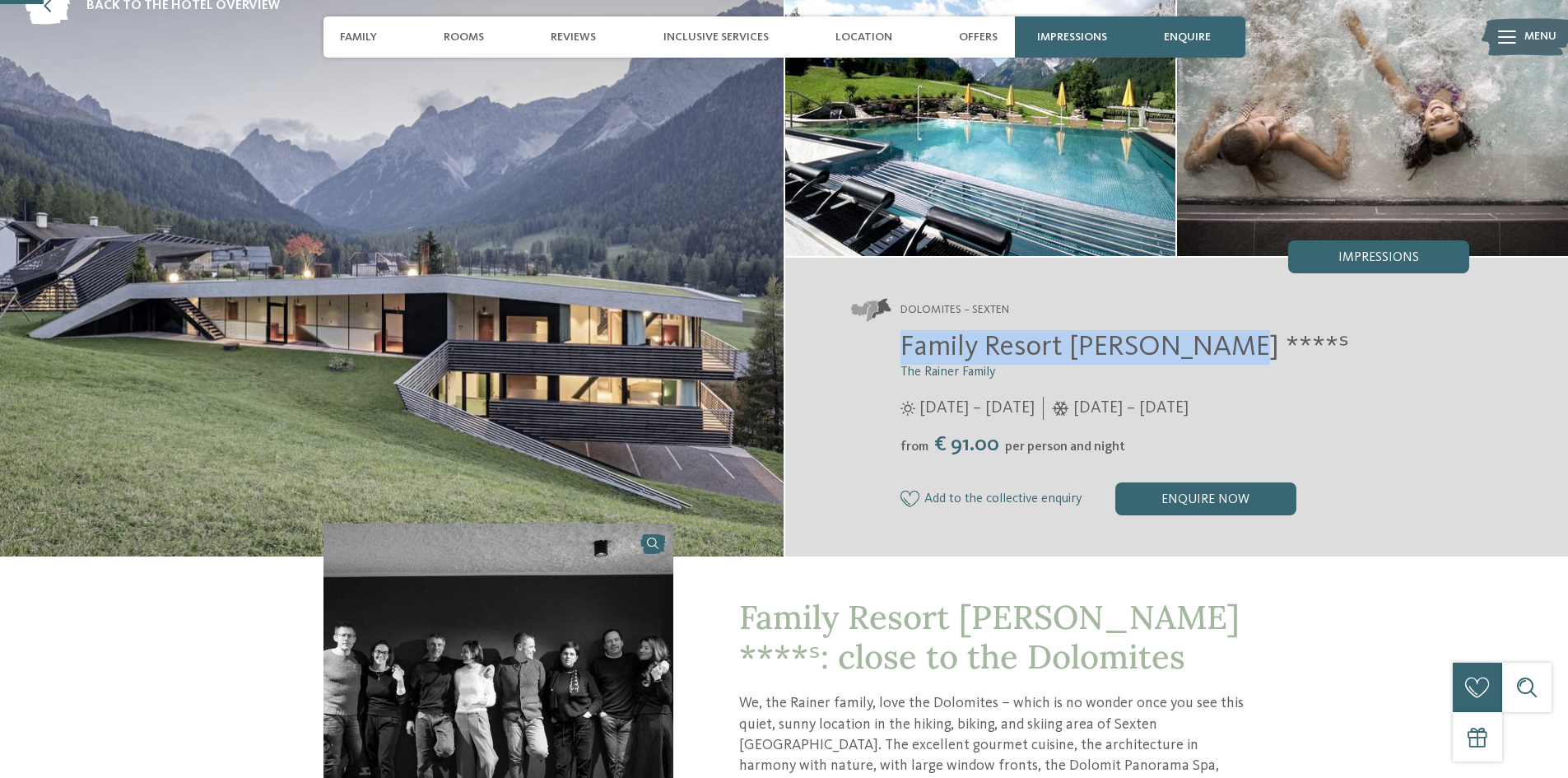
drag, startPoint x: 1254, startPoint y: 336, endPoint x: 897, endPoint y: 342, distance: 357.1
click at [897, 342] on div "Family Resort Rainer ****ˢ The Rainer Family 25/05 – 12/10/2025 from" at bounding box center [1160, 423] width 619 height 185
copy span "Family Resort Rainer ****ˢ"
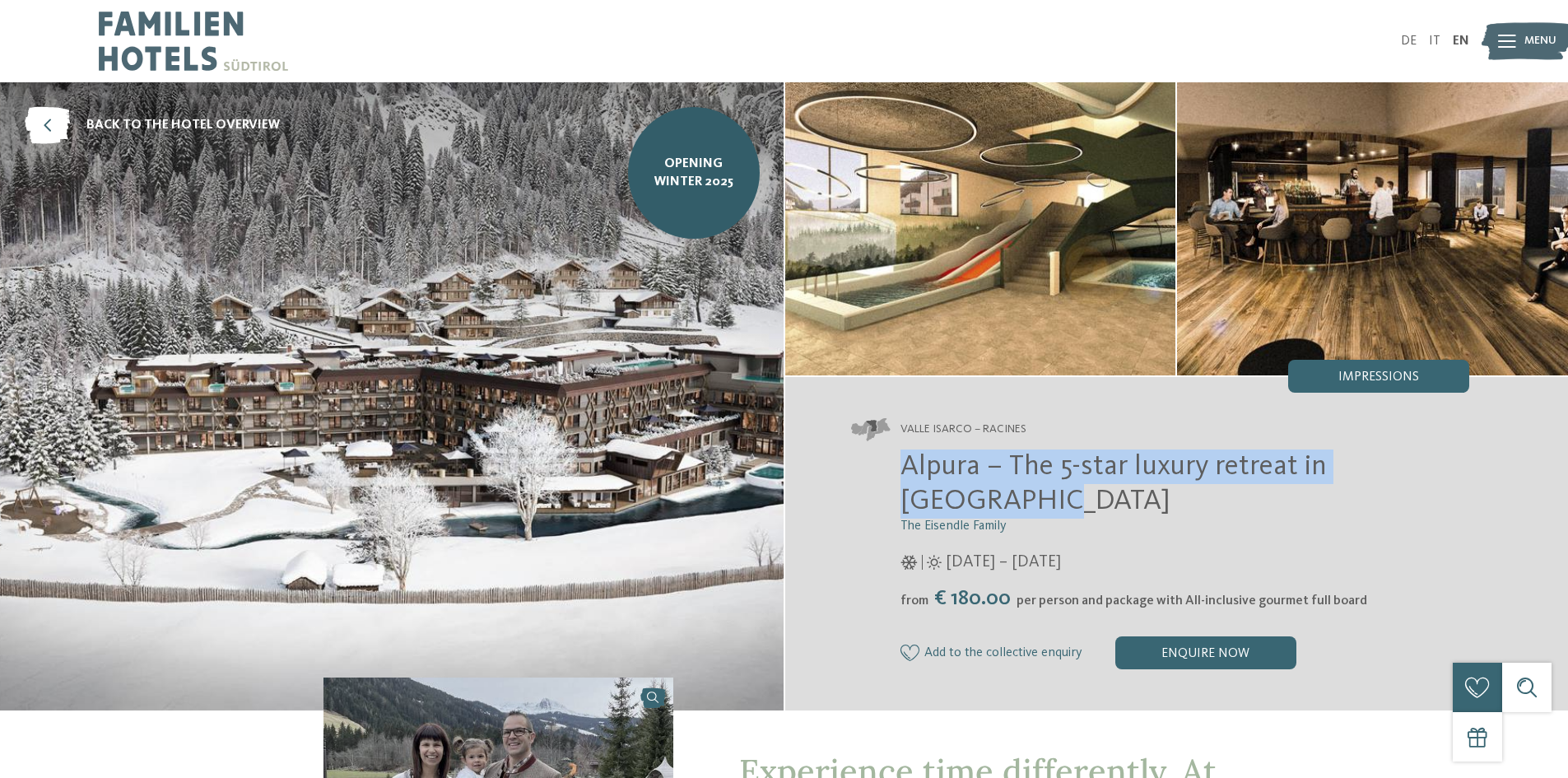
drag, startPoint x: 1007, startPoint y: 465, endPoint x: 1465, endPoint y: 464, distance: 458.0
click at [1465, 464] on h2 "Alpura – The 5-star luxury retreat in [GEOGRAPHIC_DATA]" at bounding box center [1185, 484] width 570 height 69
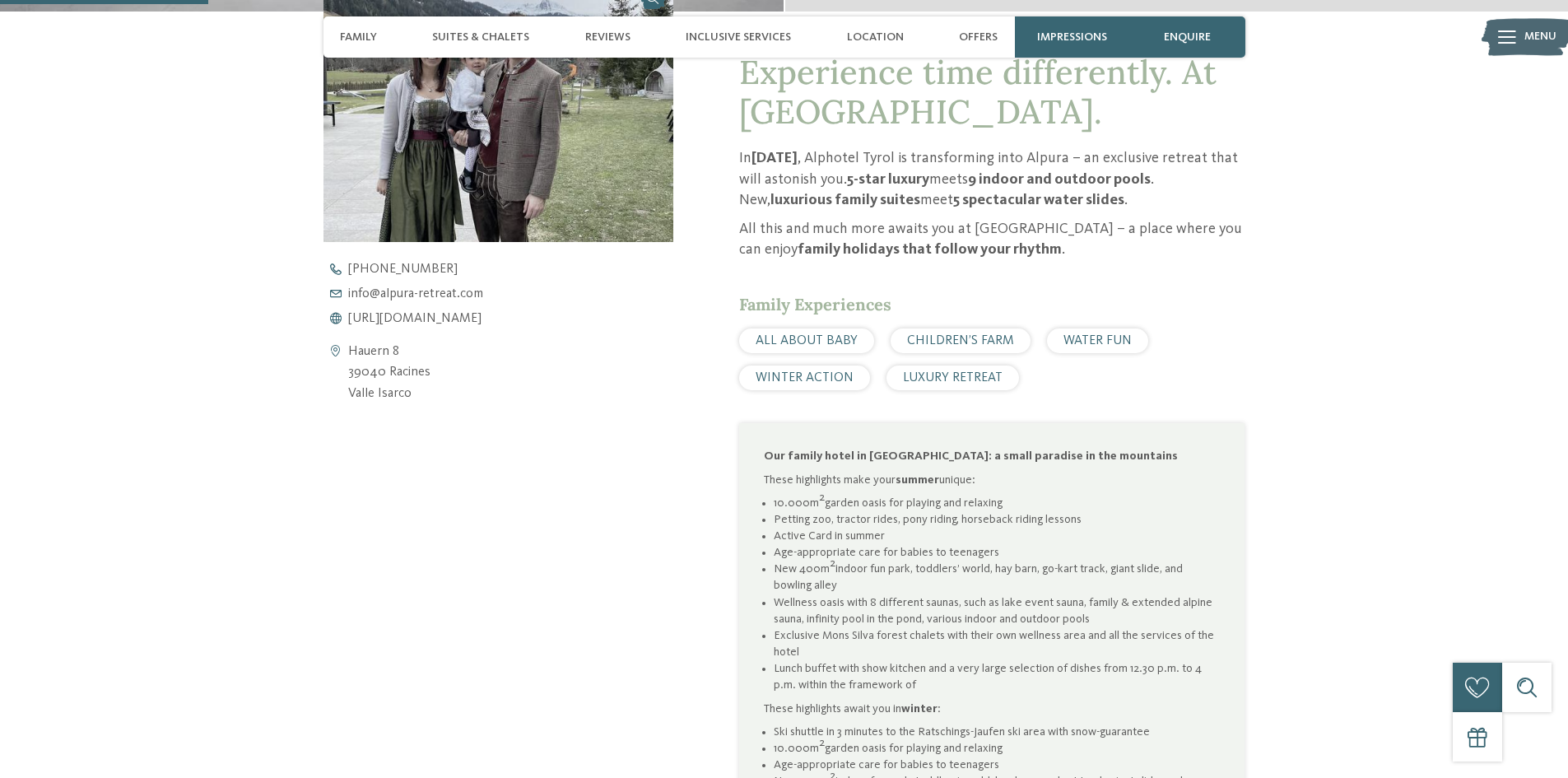
scroll to position [700, 0]
click at [431, 311] on span "https://www.alpura-retreat.com/en" at bounding box center [415, 317] width 134 height 13
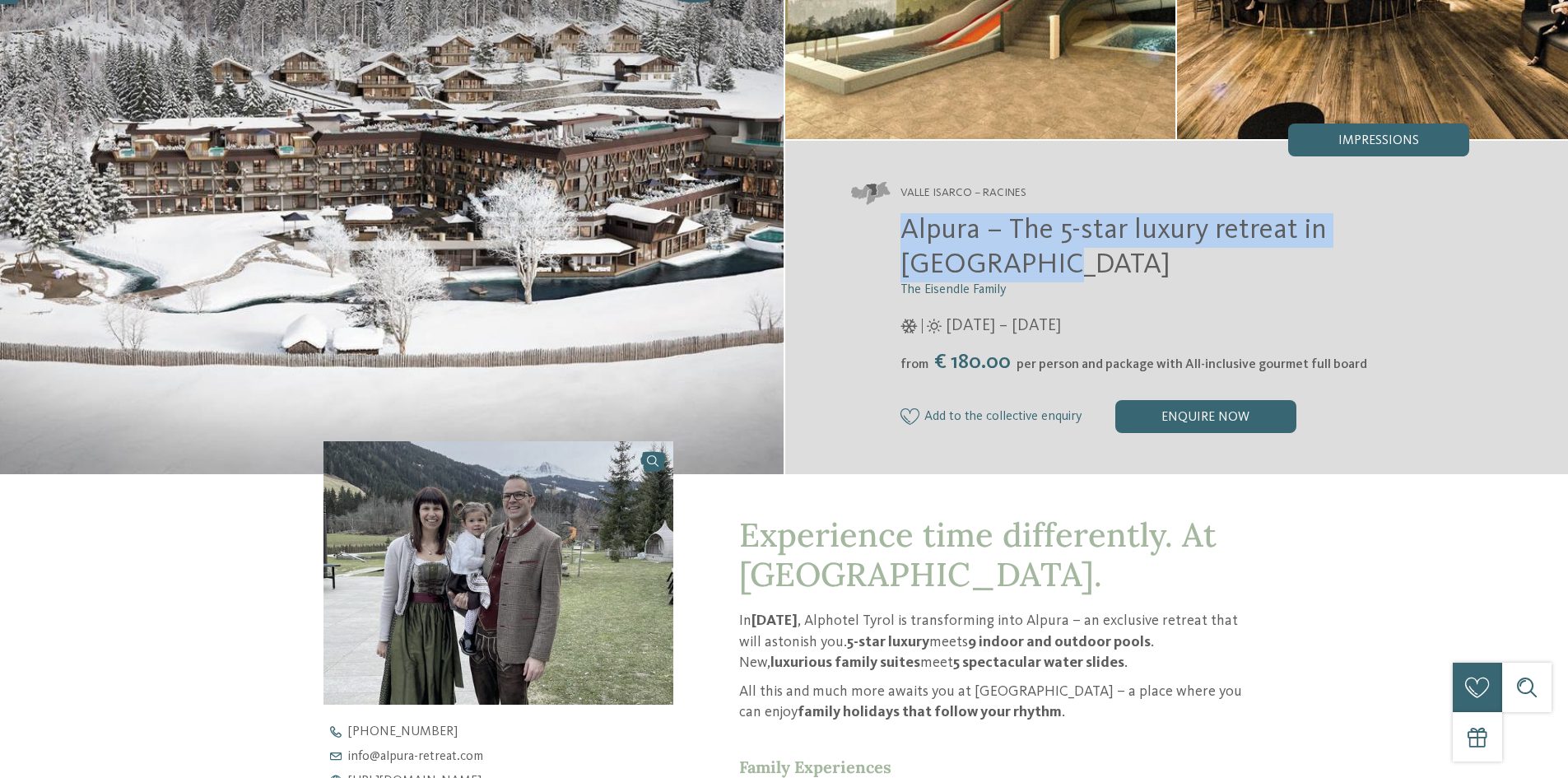
scroll to position [0, 0]
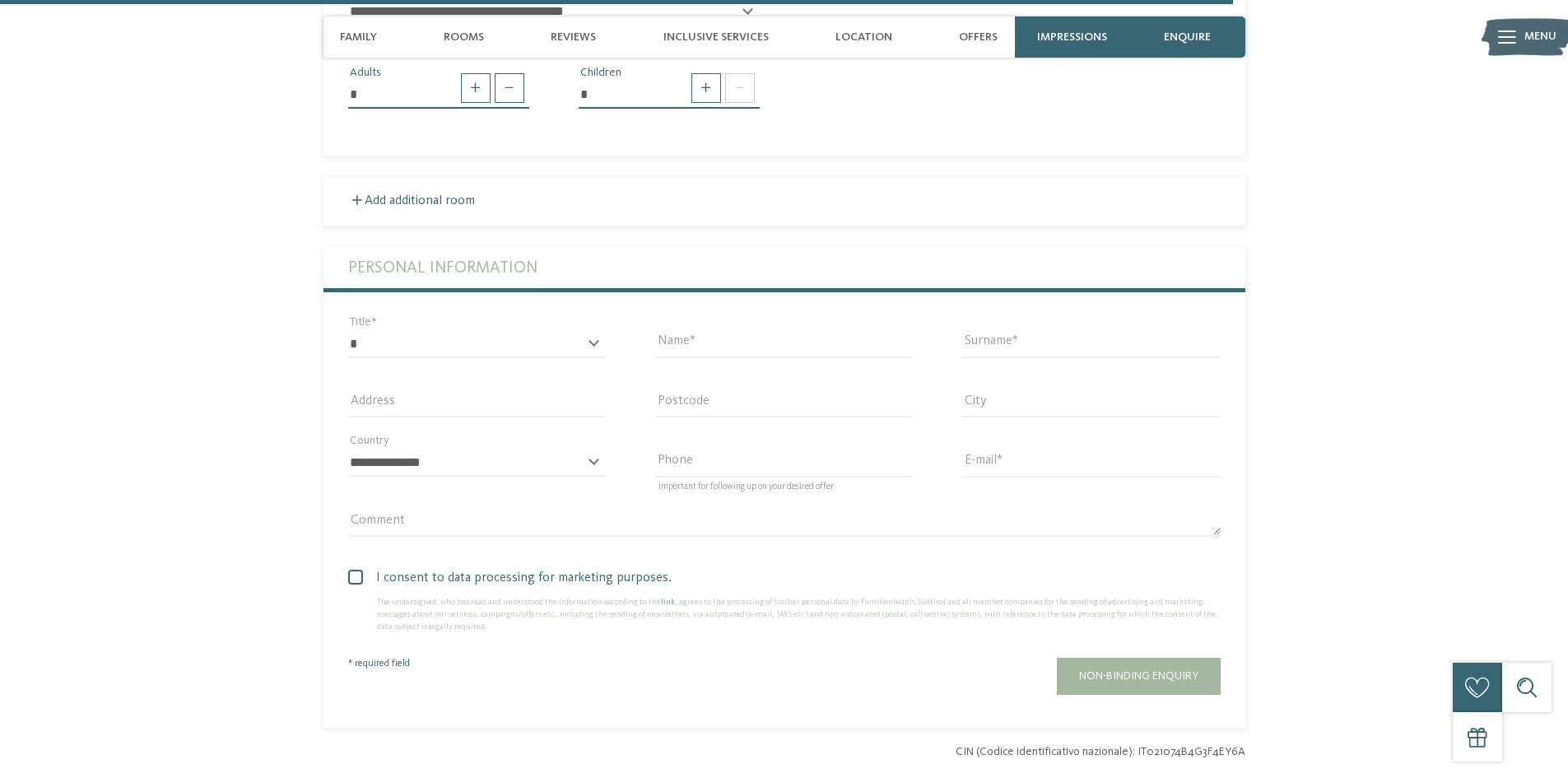
scroll to position [4124, 0]
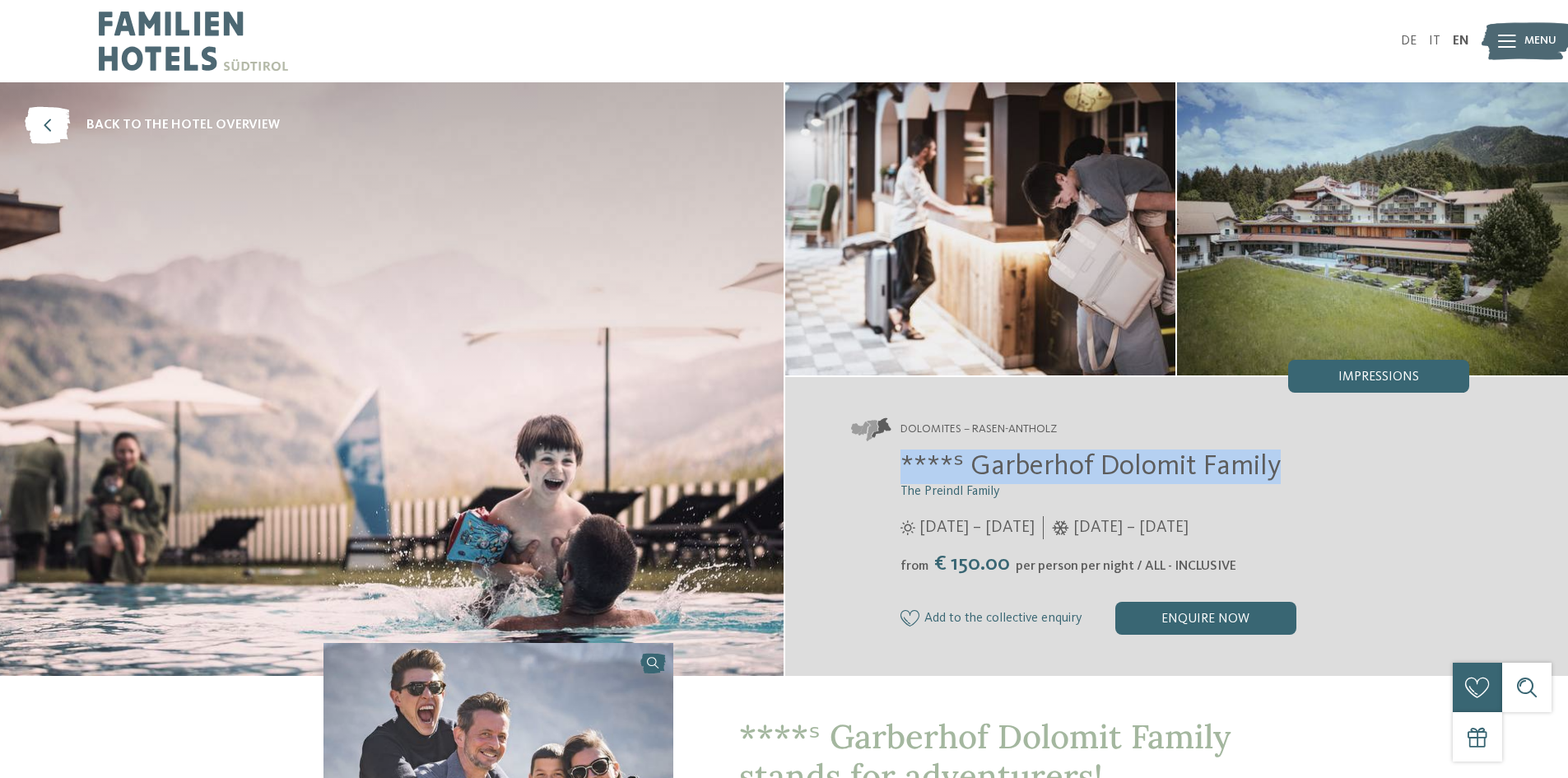
drag, startPoint x: 1340, startPoint y: 462, endPoint x: 899, endPoint y: 457, distance: 441.0
click at [899, 457] on div "****ˢ Garberhof Dolomit Family The Preindl Family 07/06 – 07/11/2025 from" at bounding box center [1160, 542] width 619 height 185
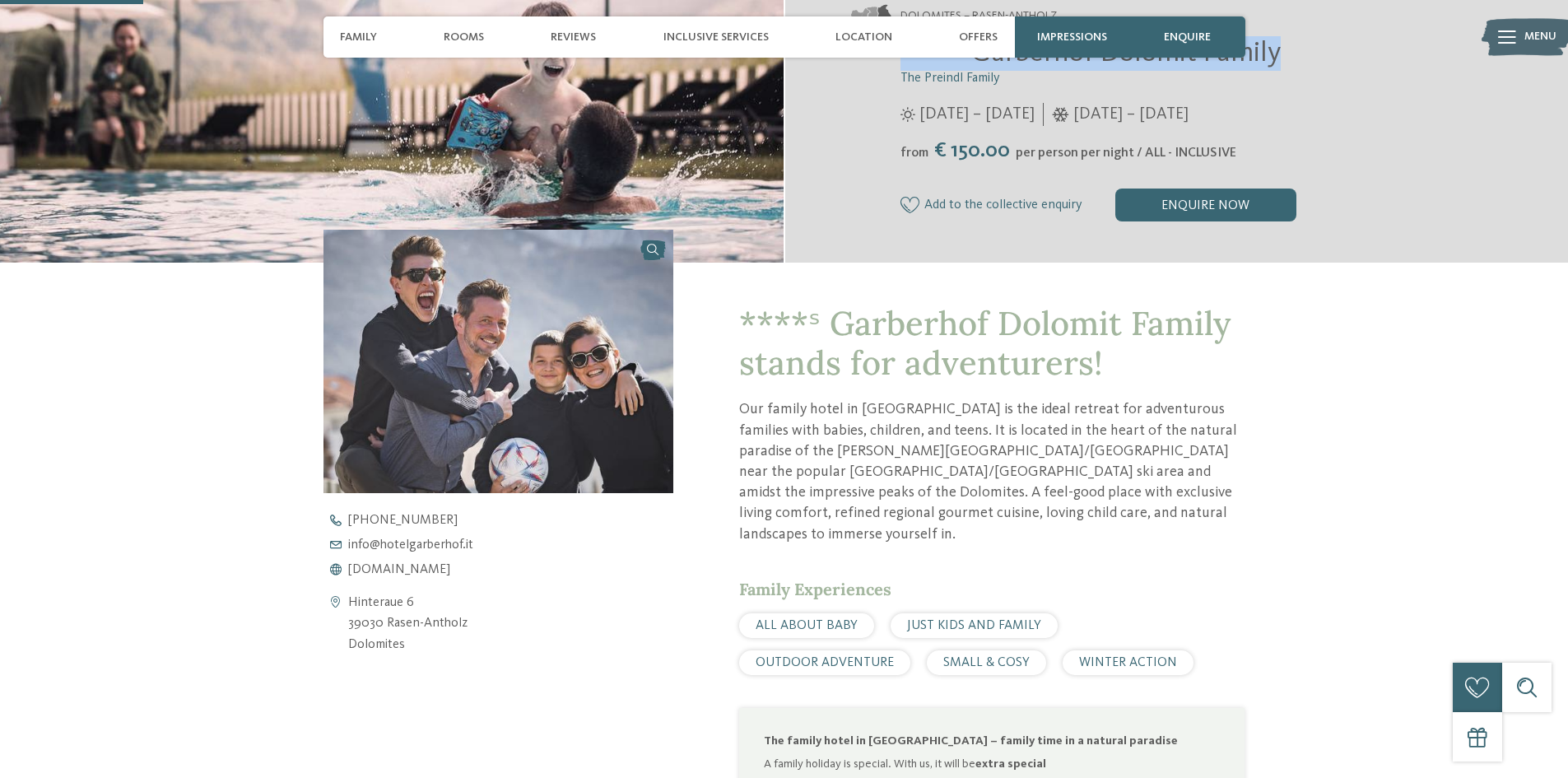
scroll to position [582, 0]
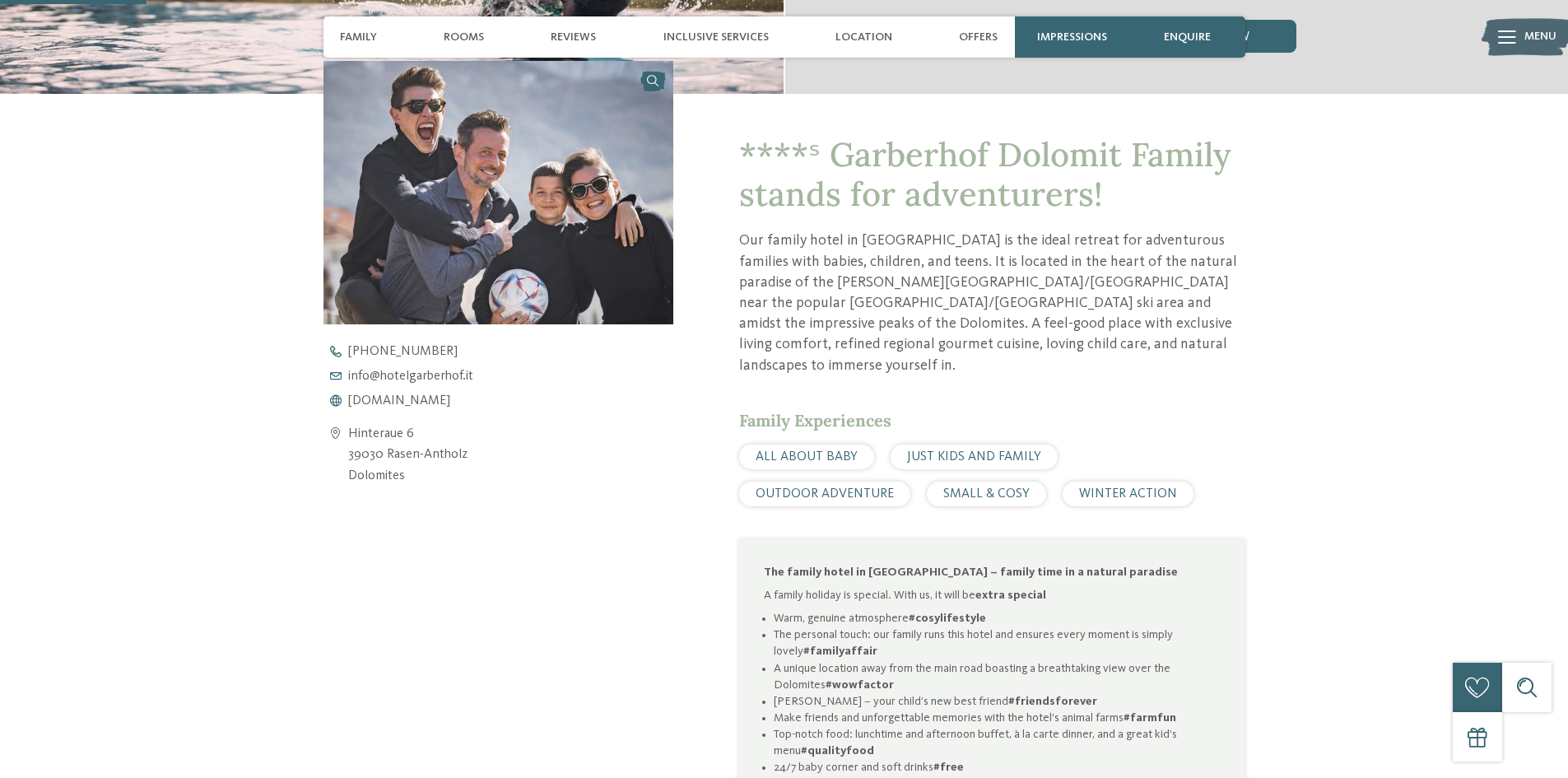
click at [447, 392] on div "+39 0474 497 004 info@ no-spam. hotelgarberhof. no-spam. it www.hotelgarberhof.…" at bounding box center [512, 376] width 378 height 63
click at [447, 396] on span "www.hotelgarberhof.it" at bounding box center [399, 400] width 102 height 13
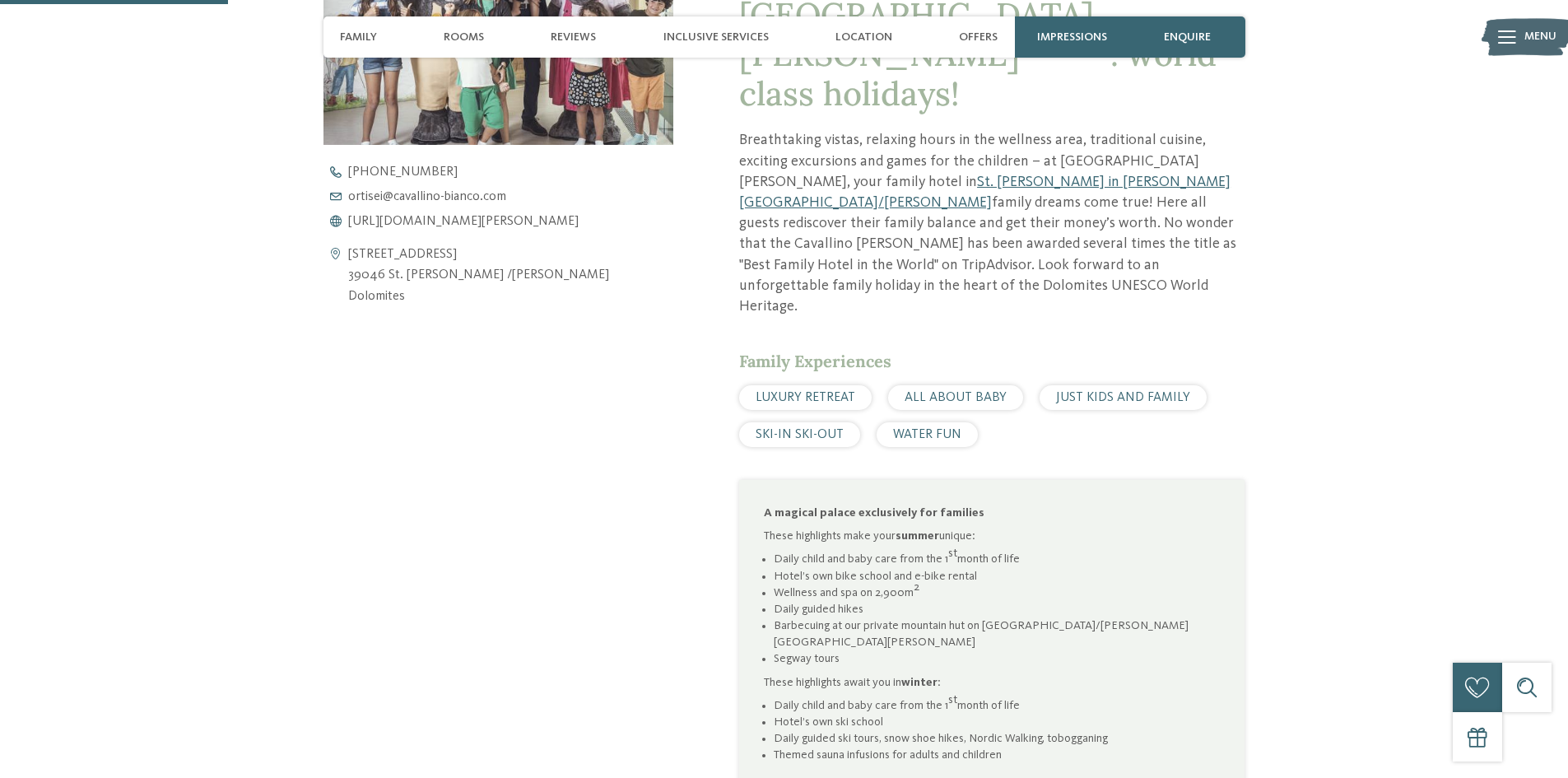
scroll to position [762, 0]
click at [538, 221] on span "https://www.cavallino-bianco.com/en/family-hotel-italy" at bounding box center [463, 220] width 230 height 13
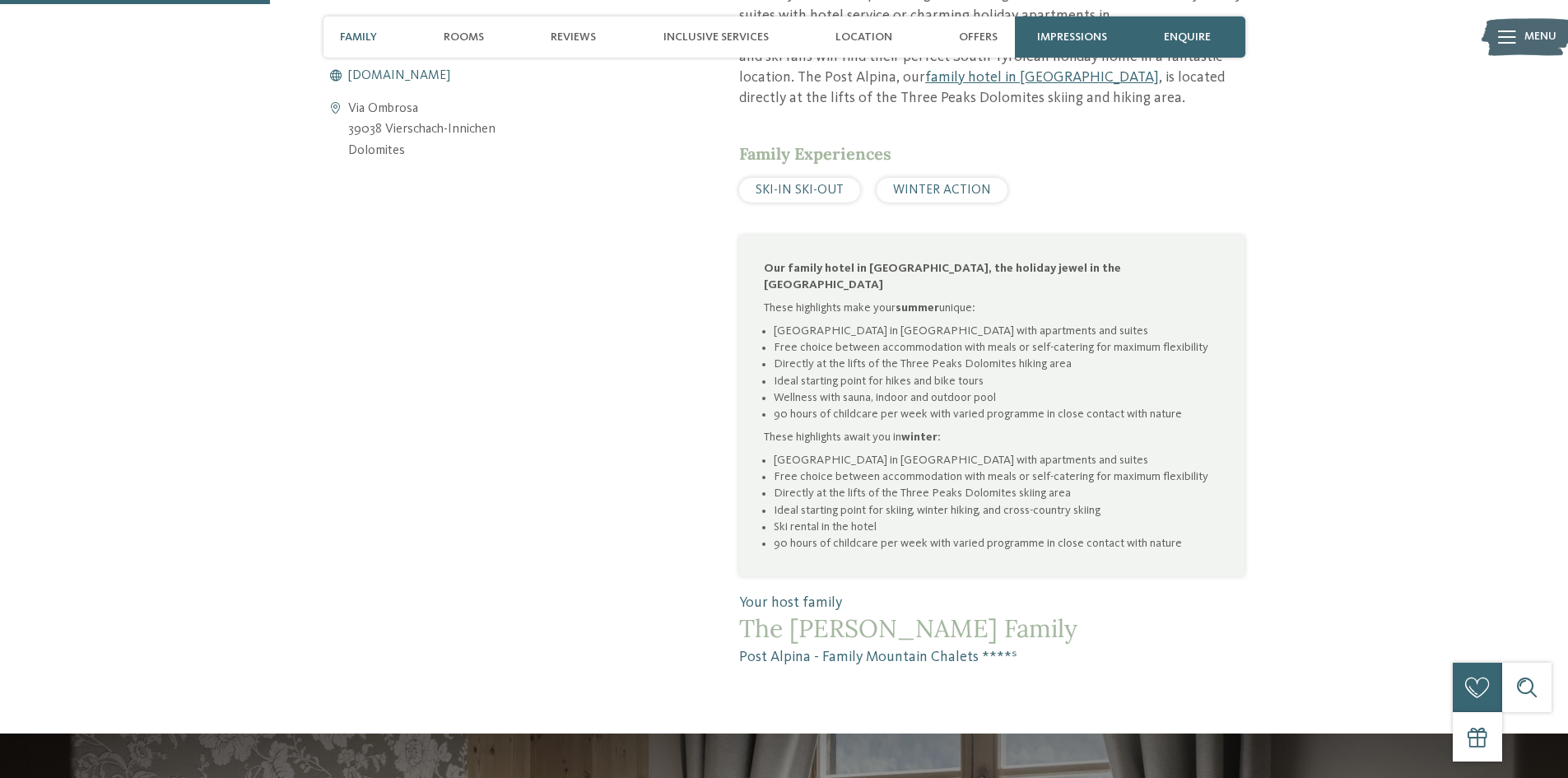
click at [410, 73] on span "[DOMAIN_NAME]" at bounding box center [399, 75] width 102 height 13
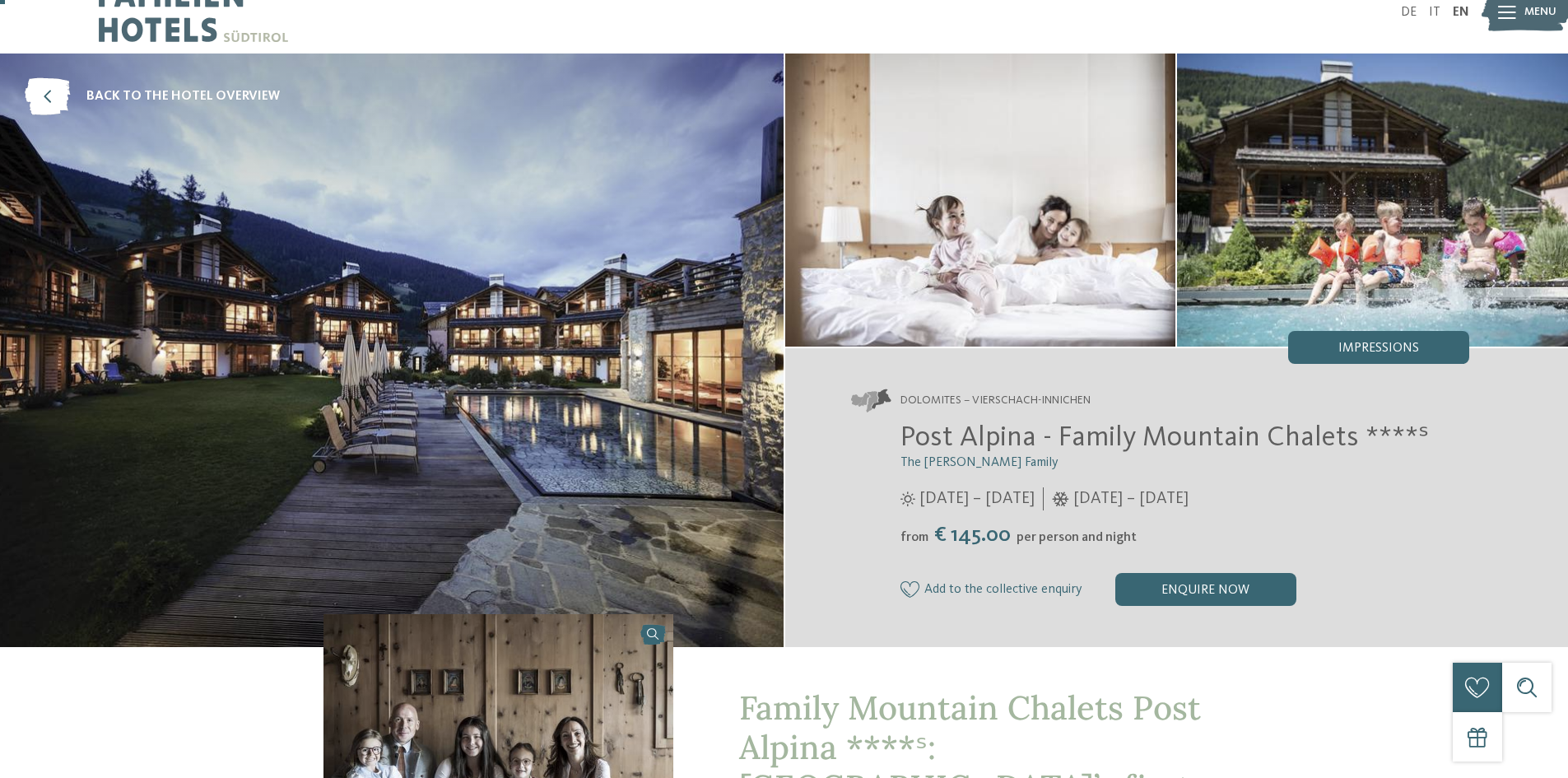
scroll to position [40, 0]
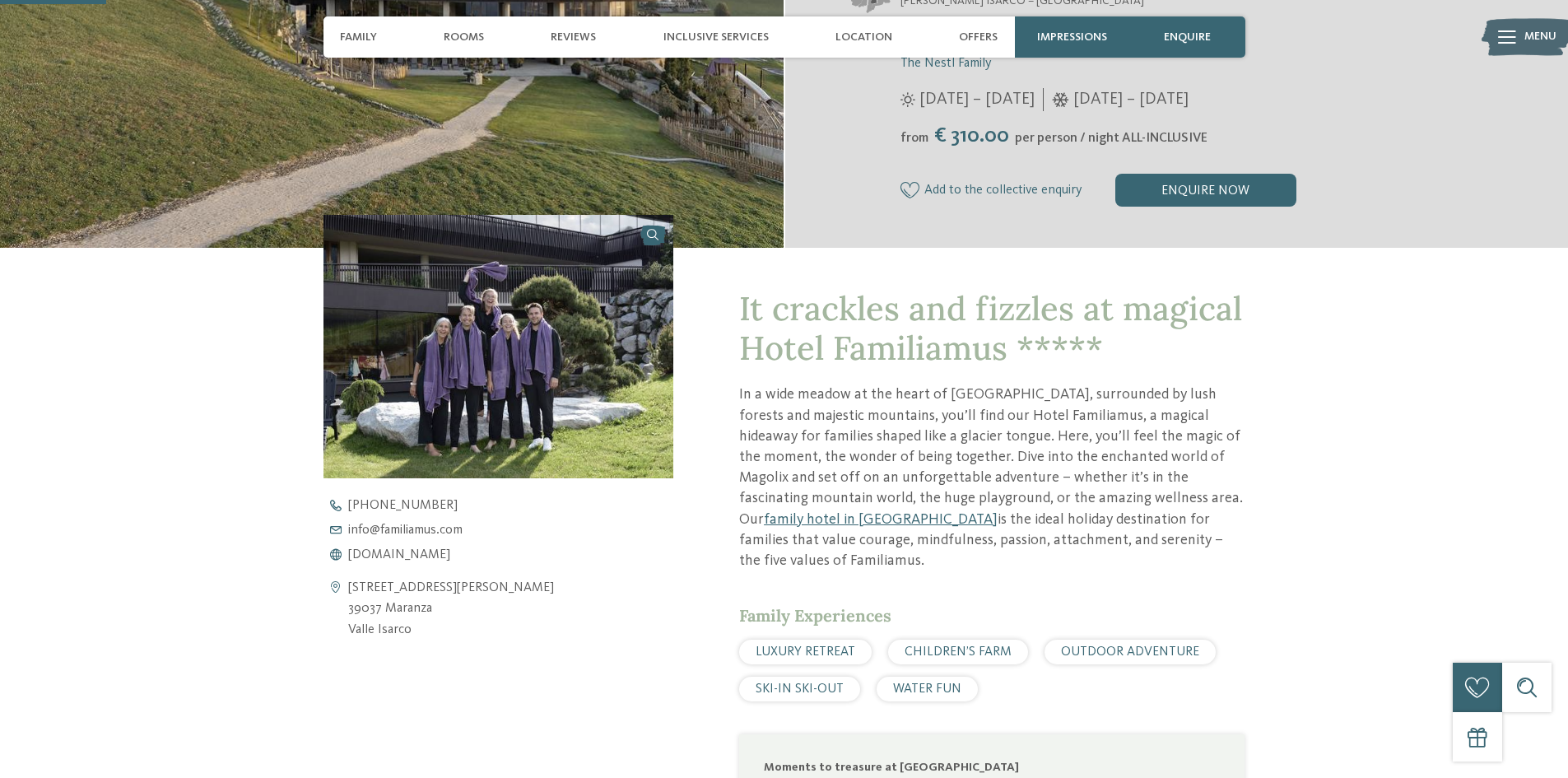
scroll to position [429, 0]
click at [429, 552] on span "www.familiamus.com" at bounding box center [399, 554] width 102 height 13
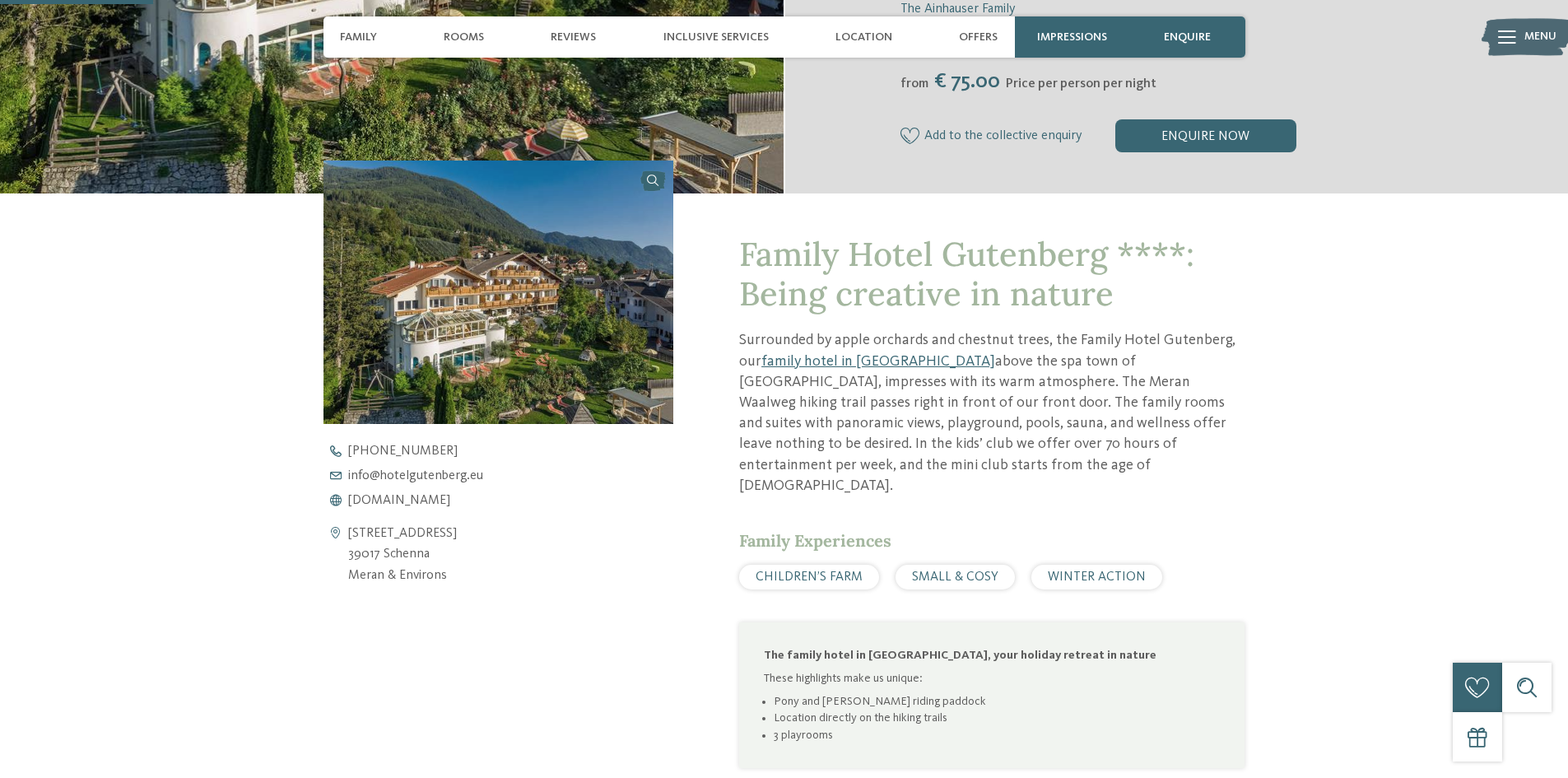
scroll to position [483, 0]
click at [427, 499] on span "www.hotelgutenberg.eu" at bounding box center [399, 499] width 102 height 13
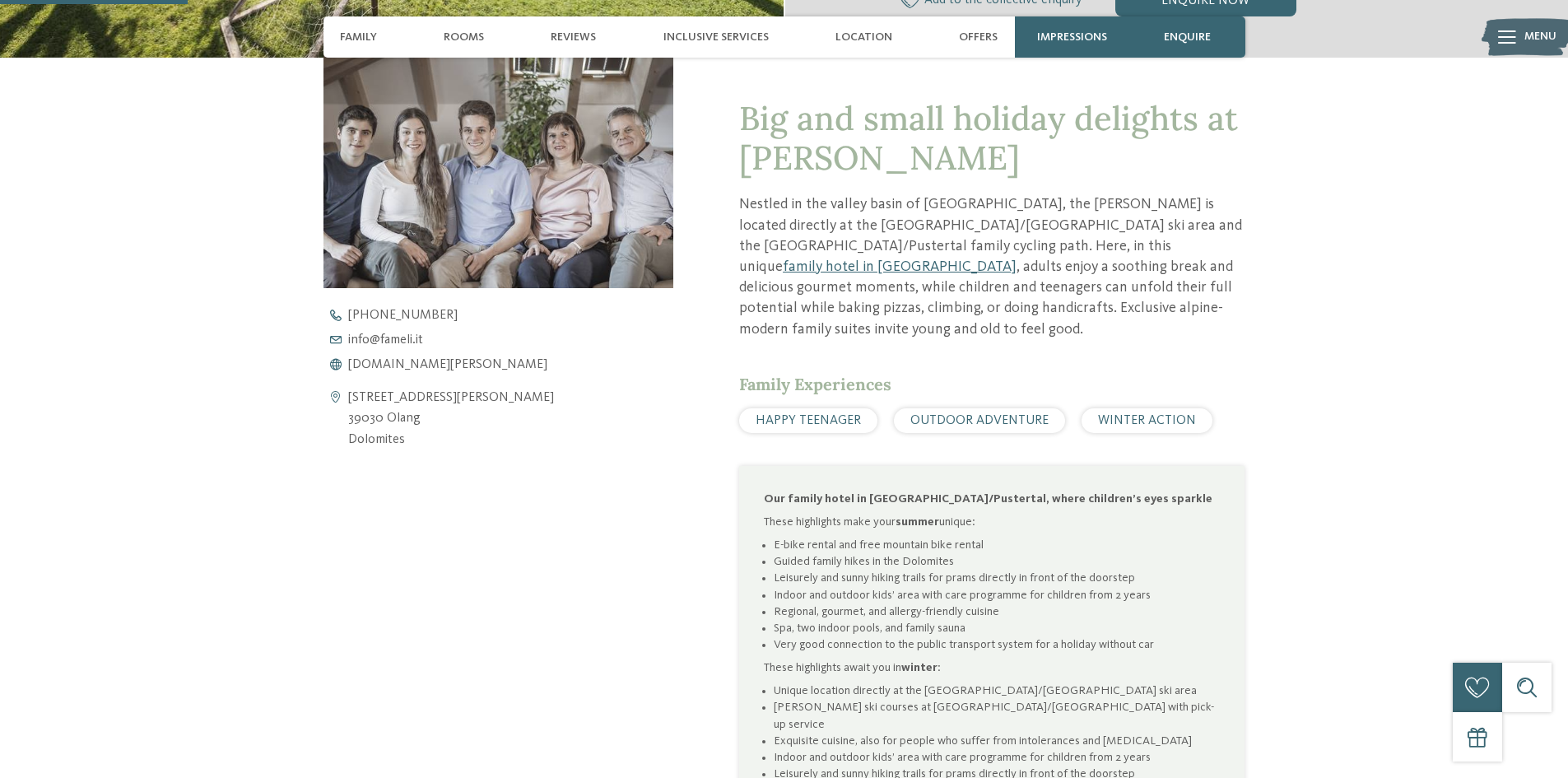
scroll to position [619, 0]
click at [382, 358] on span "[DOMAIN_NAME][PERSON_NAME]" at bounding box center [447, 363] width 199 height 13
